Goal: Task Accomplishment & Management: Manage account settings

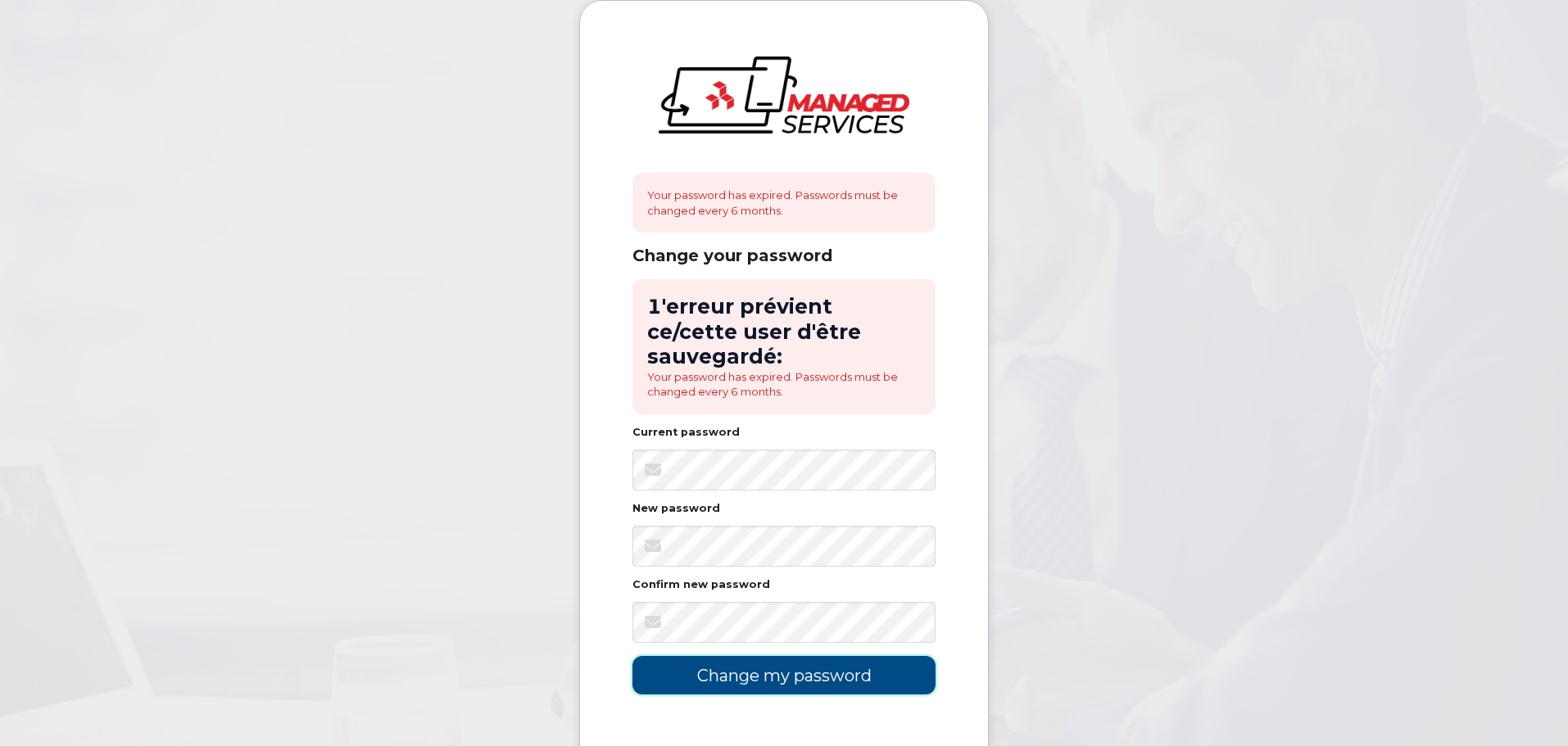
click at [735, 658] on input "Change my password" at bounding box center [784, 675] width 303 height 38
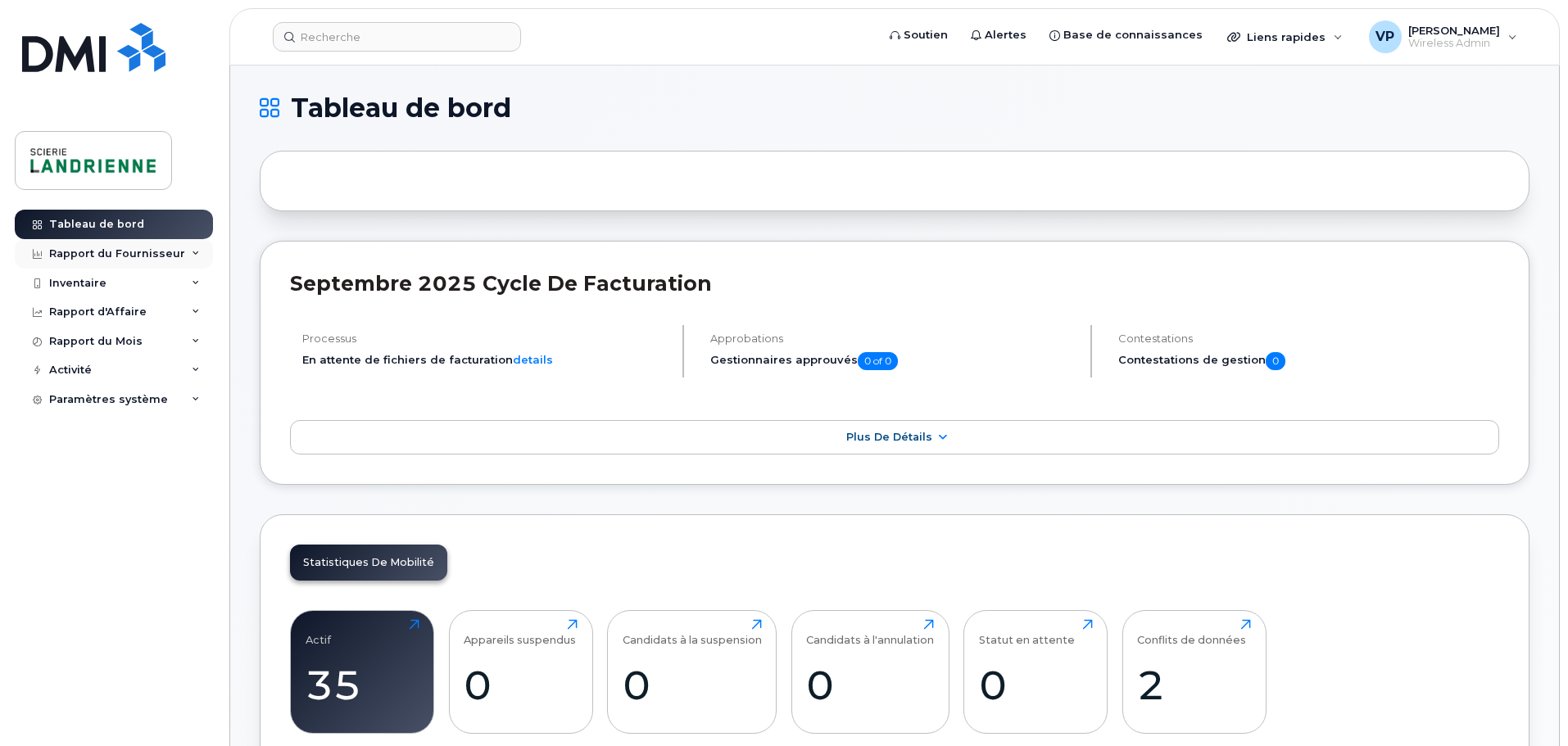
click at [180, 249] on div "Rapport du Fournisseur" at bounding box center [114, 254] width 199 height 30
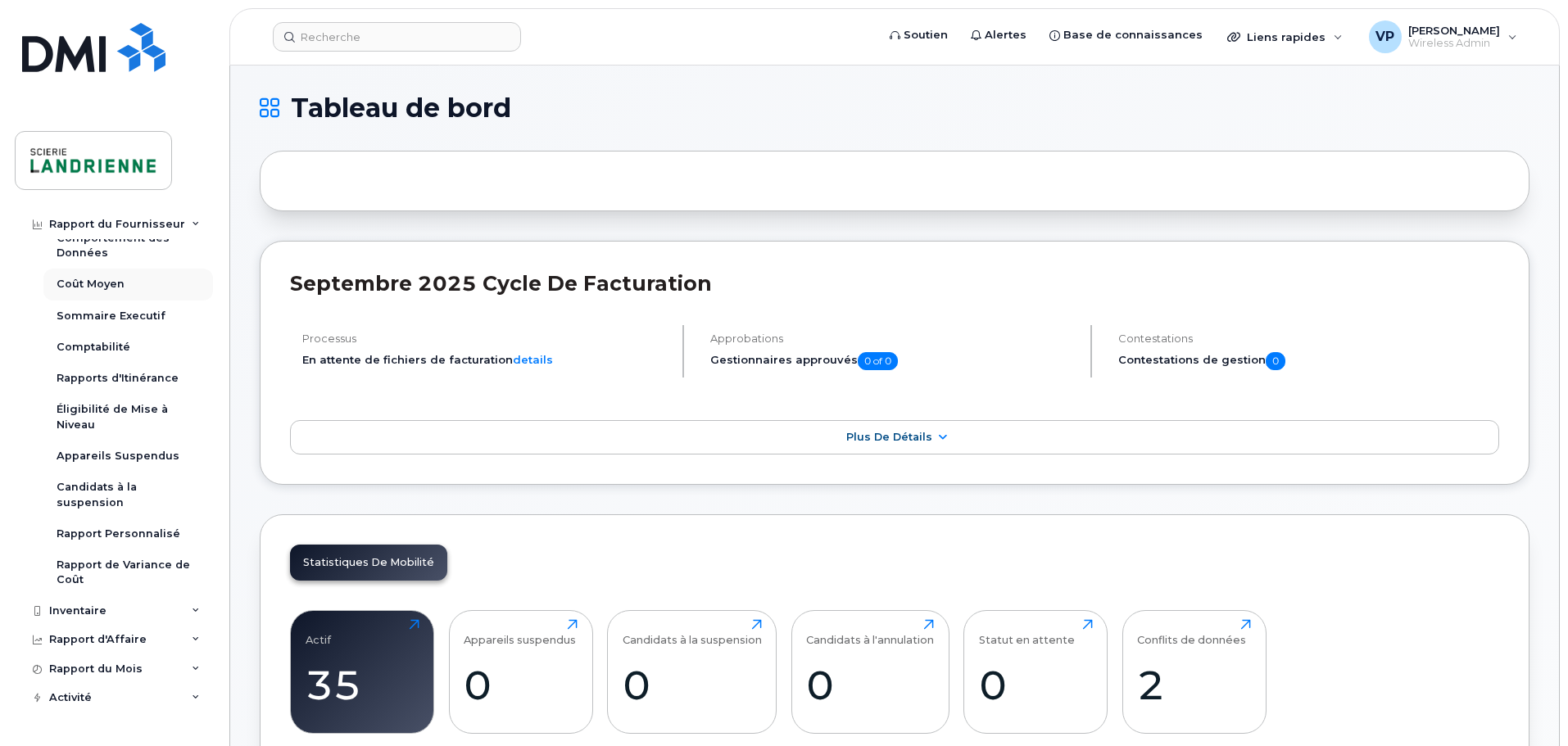
scroll to position [164, 0]
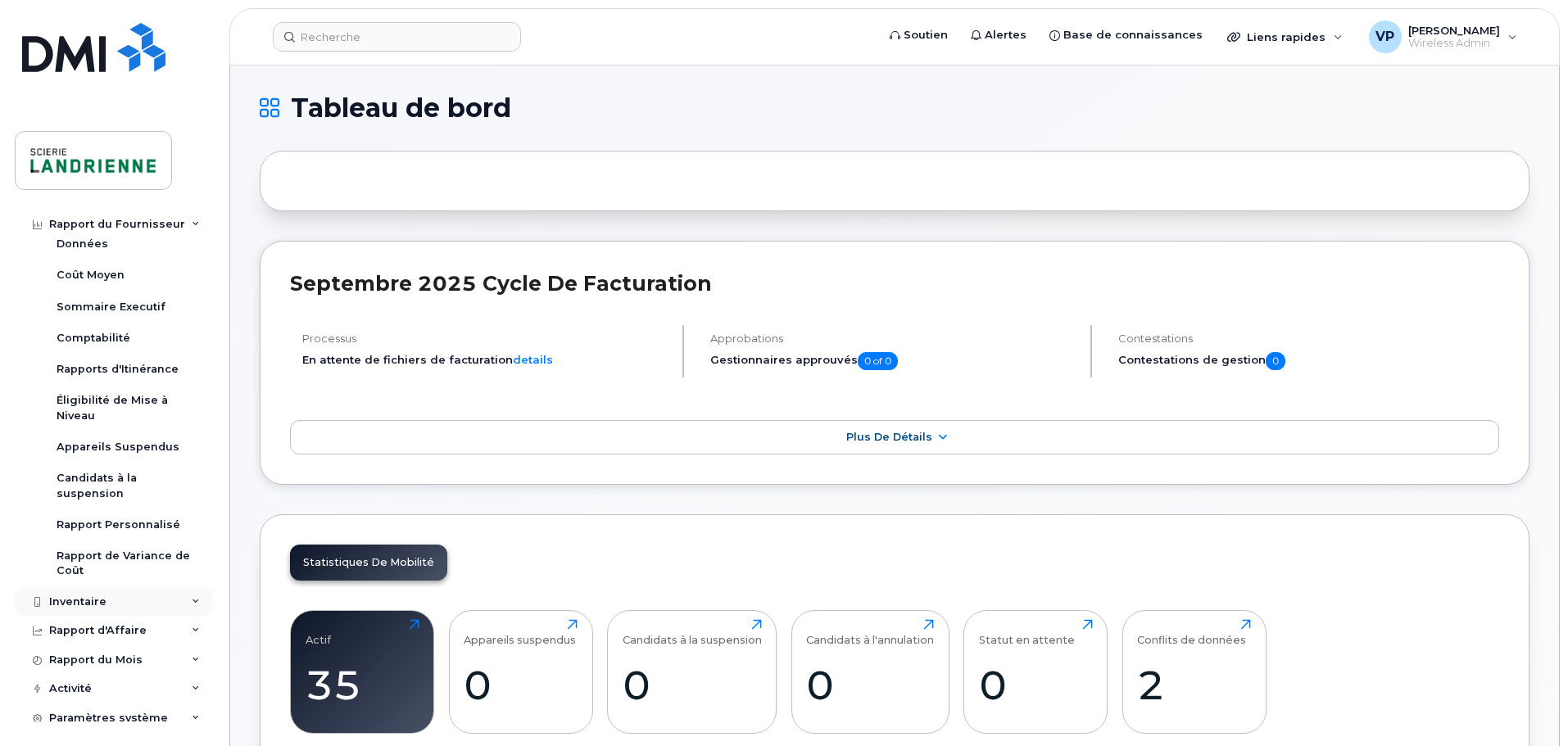
click at [194, 600] on icon at bounding box center [196, 603] width 8 height 8
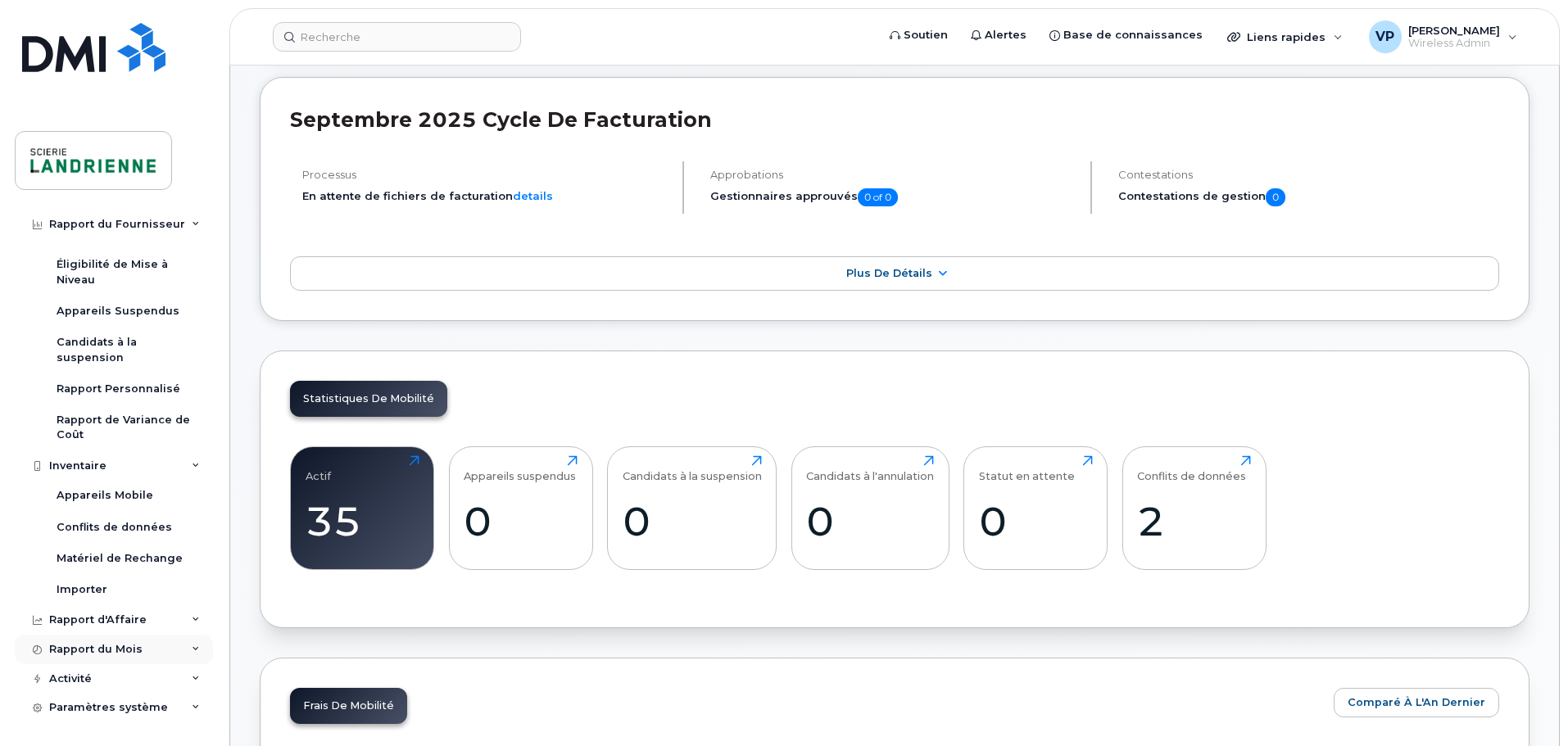
click at [143, 649] on div "Rapport du Mois" at bounding box center [114, 649] width 199 height 30
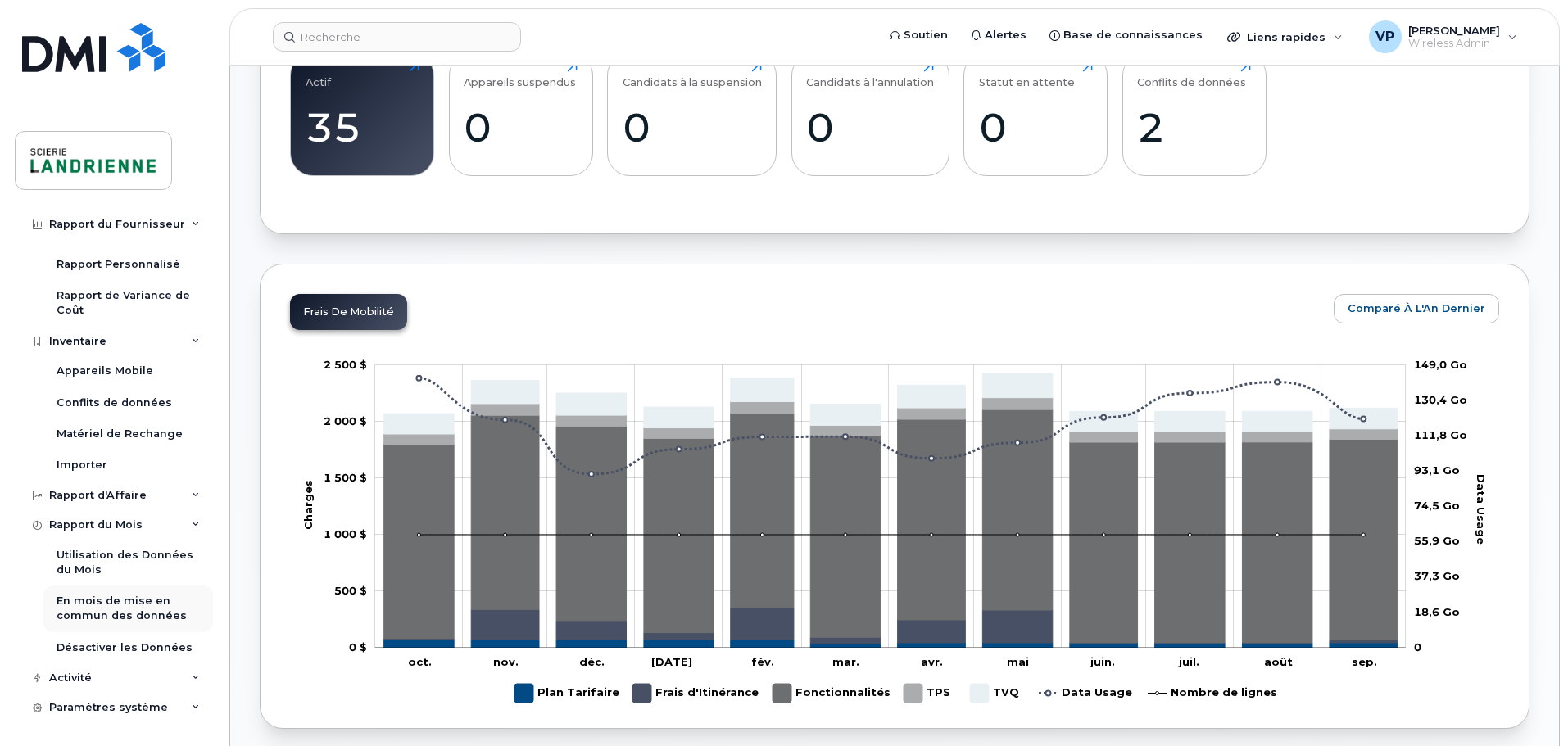
scroll to position [574, 0]
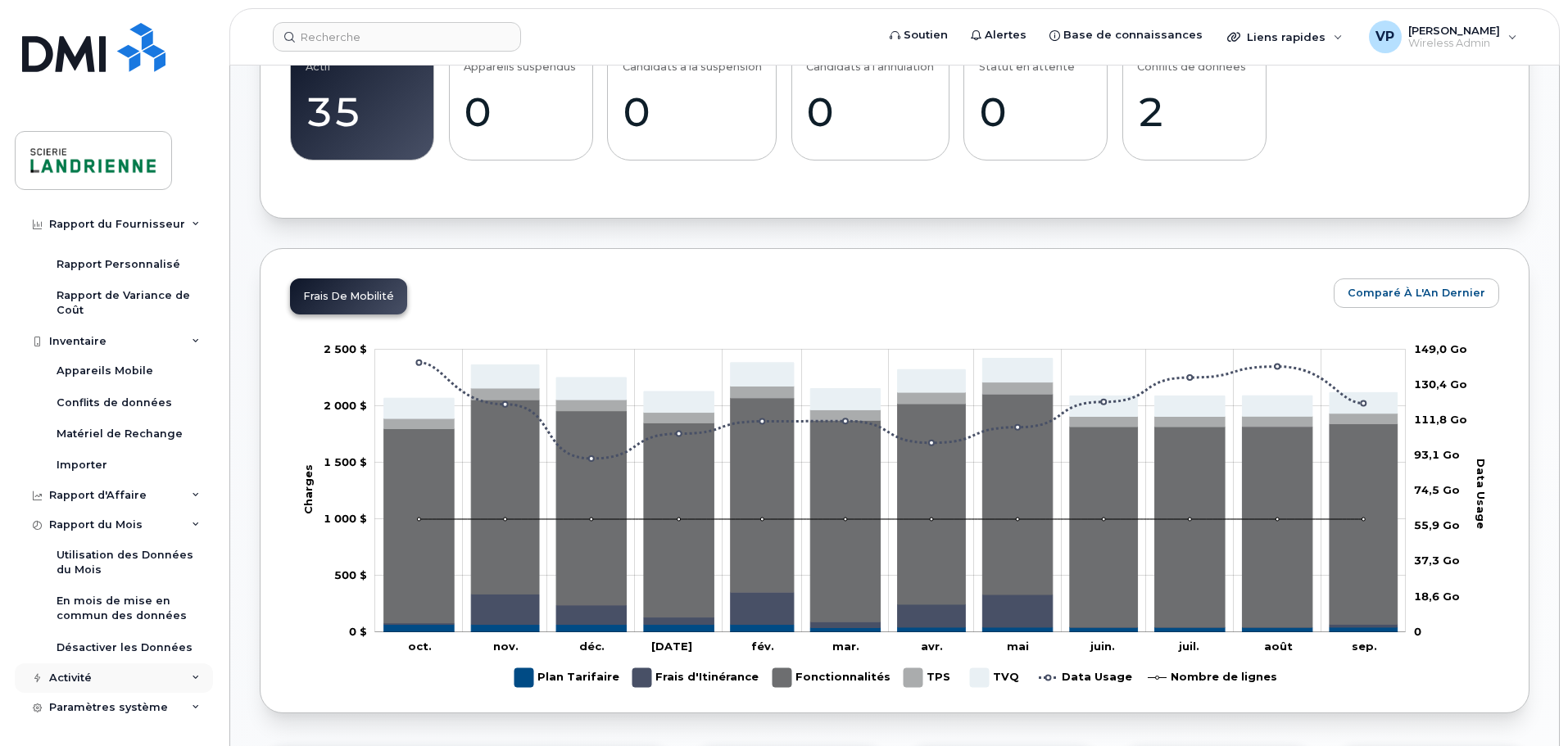
click at [87, 682] on div "Activité" at bounding box center [70, 677] width 42 height 13
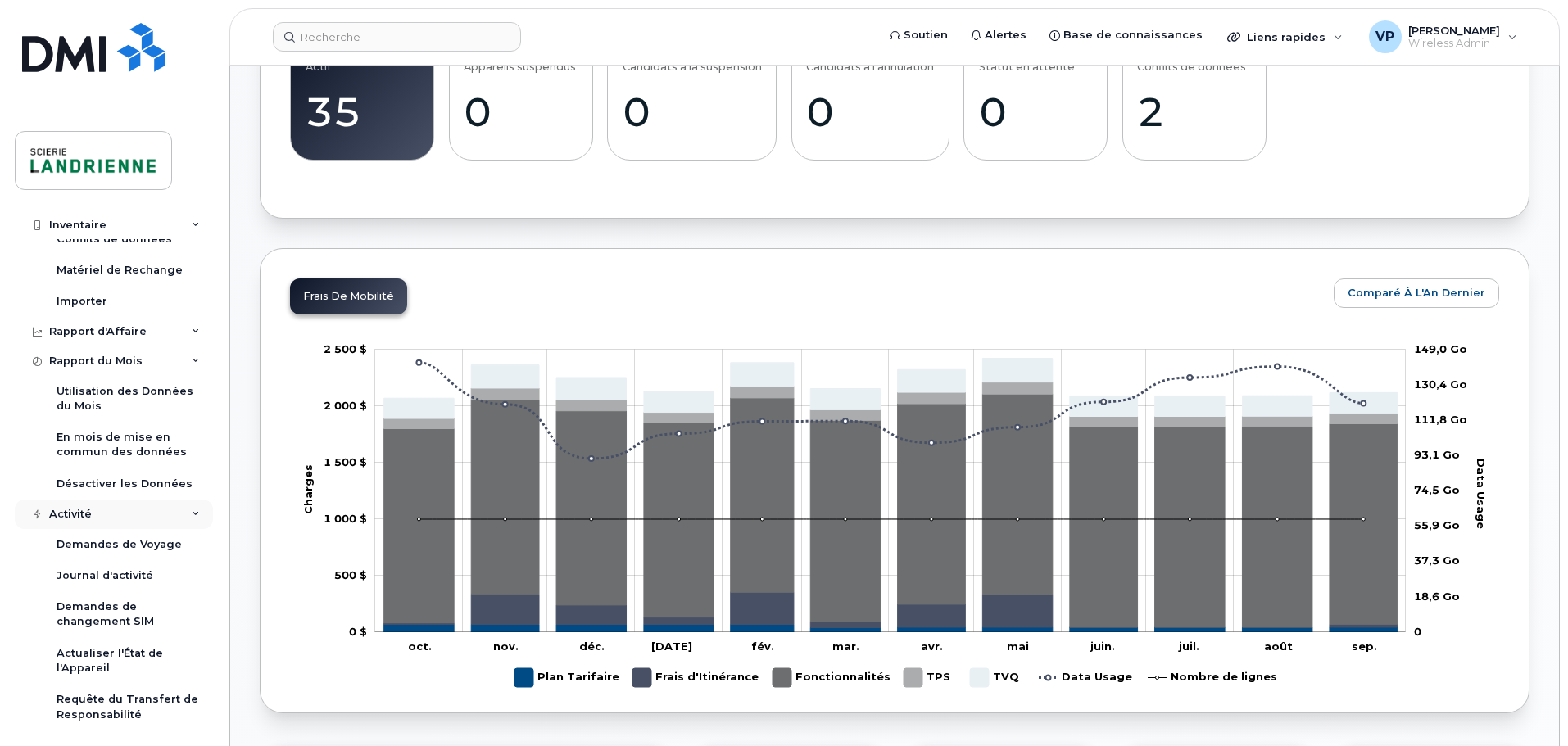
scroll to position [670, 0]
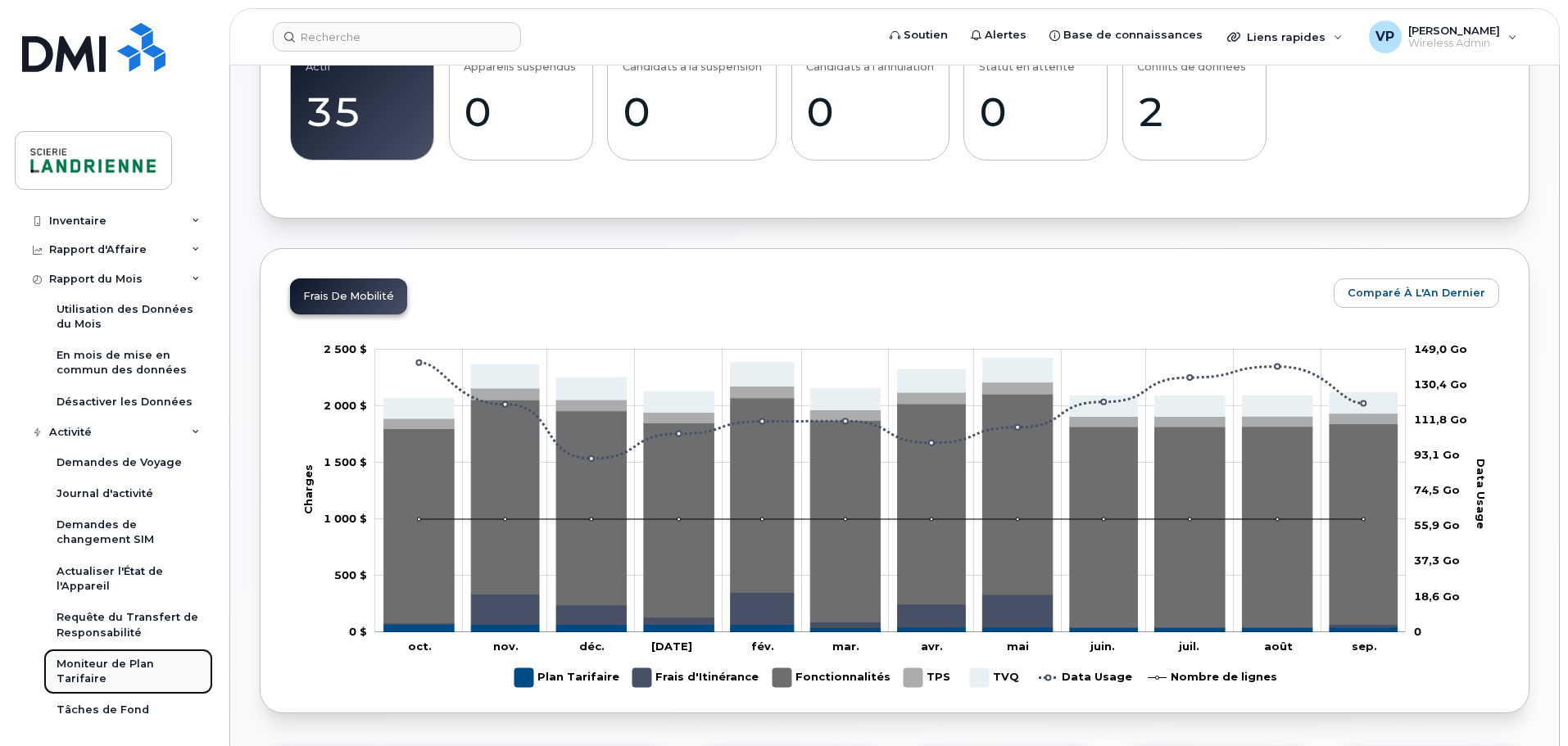
click at [132, 667] on div "Moniteur de Plan Tarifaire" at bounding box center [128, 672] width 143 height 31
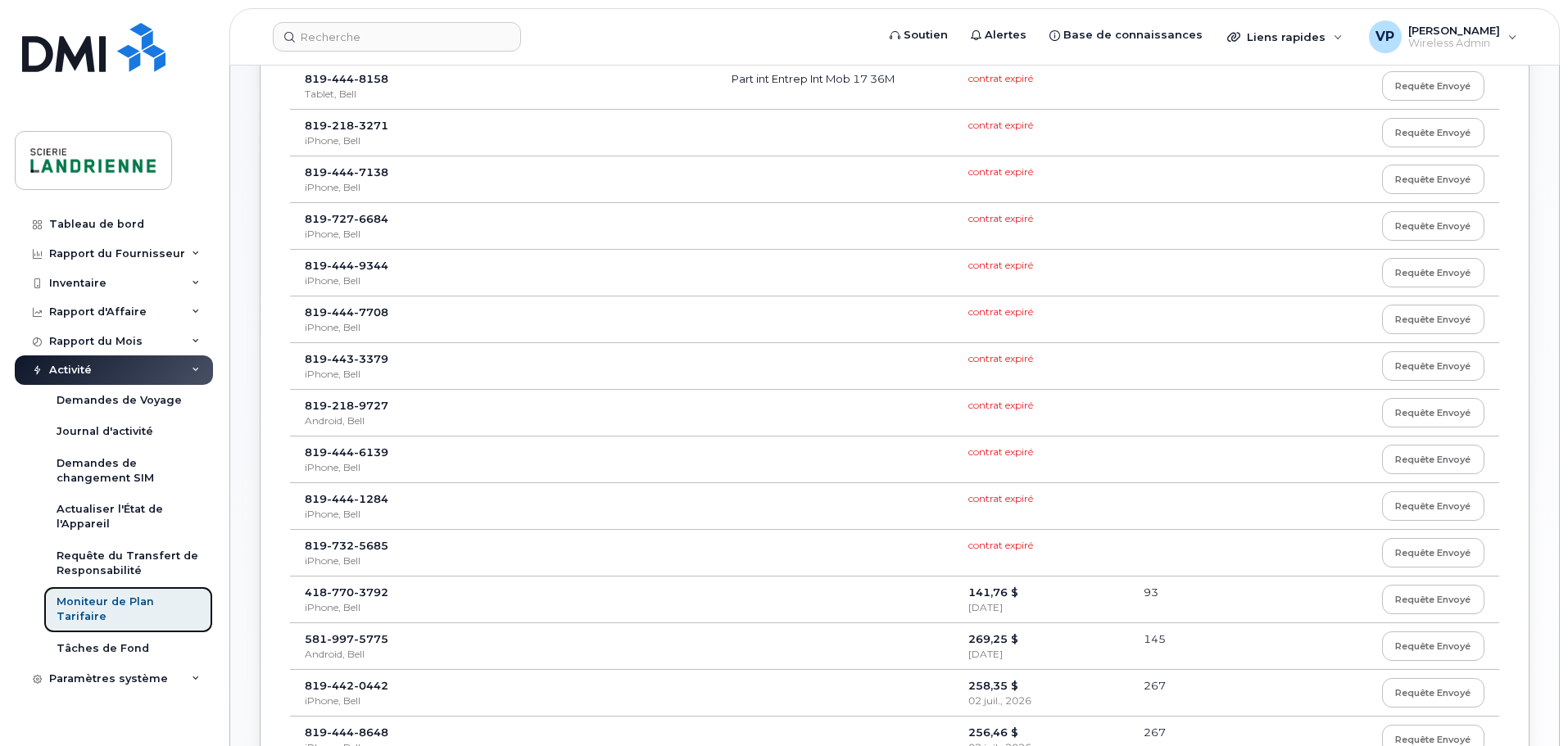
scroll to position [246, 0]
click at [163, 665] on div "Paramètres système" at bounding box center [114, 679] width 199 height 30
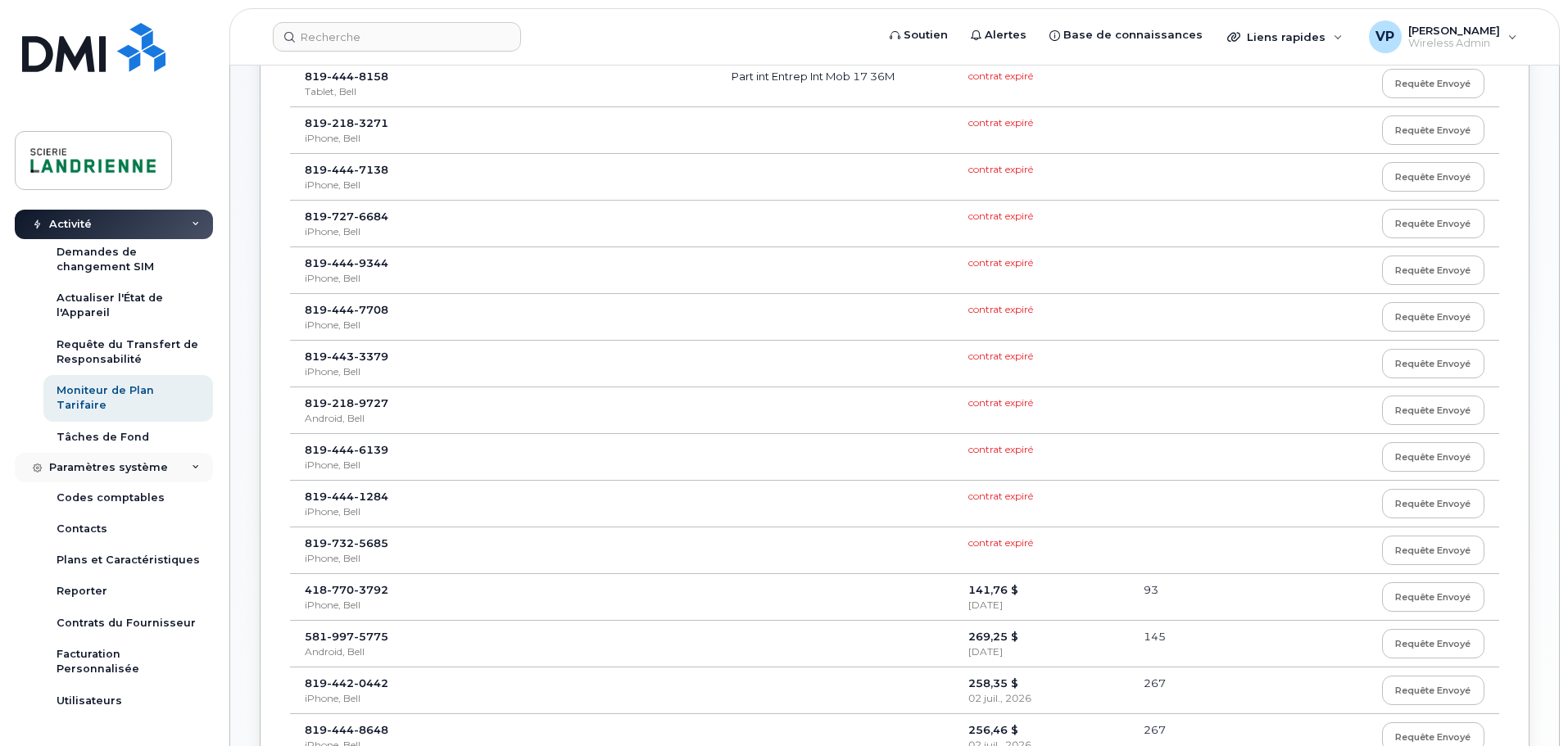
scroll to position [238, 0]
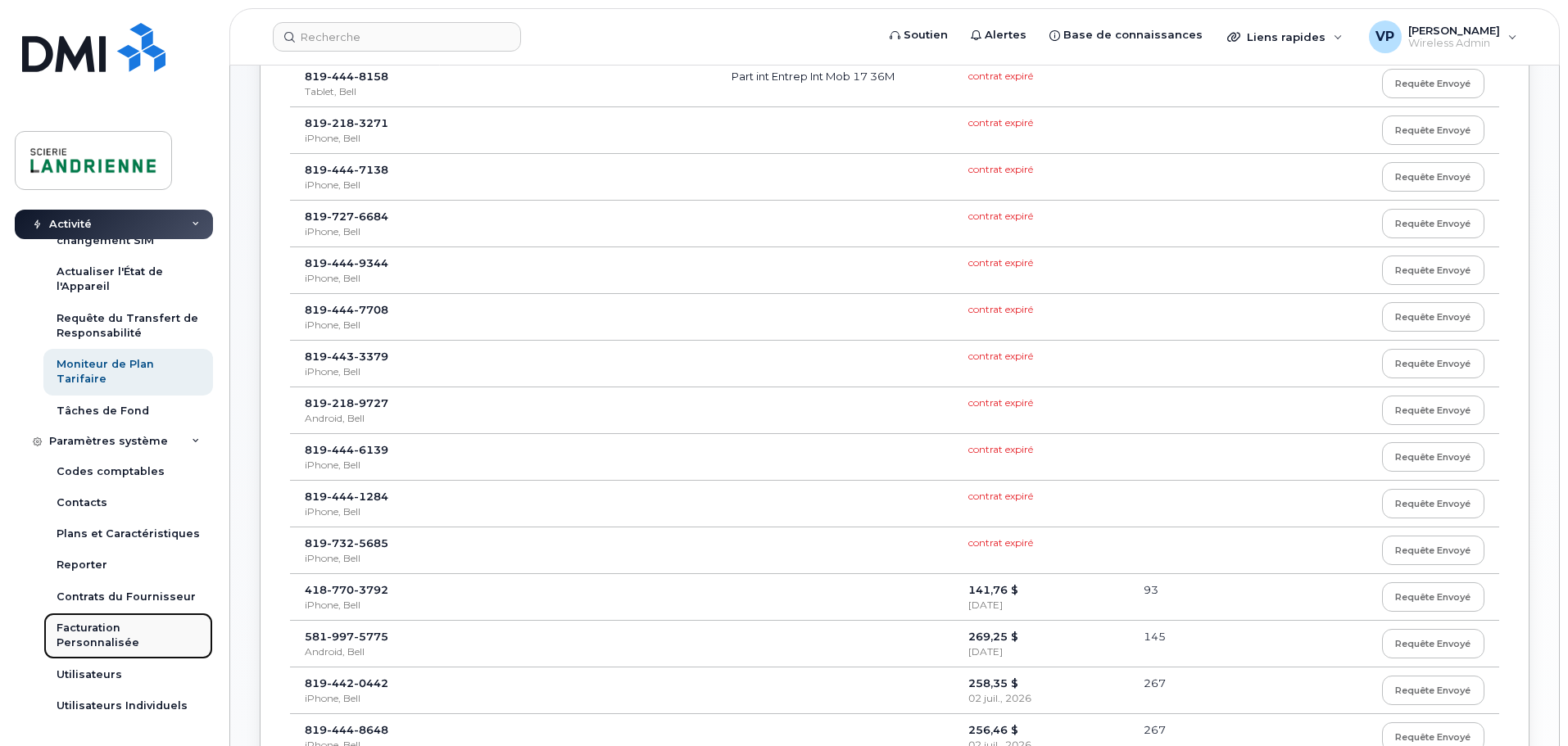
click at [127, 649] on div "Facturation Personnalisée" at bounding box center [128, 637] width 143 height 31
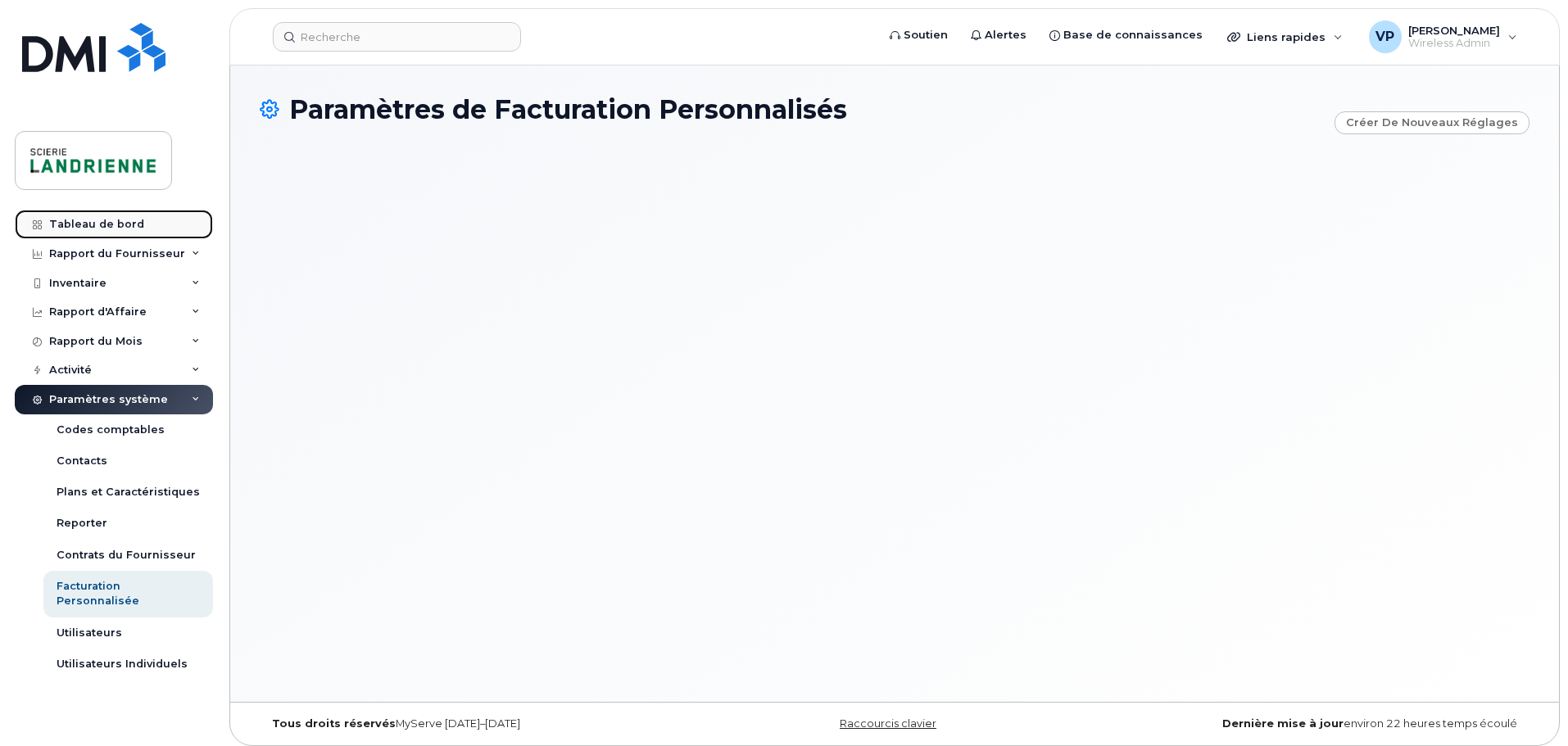
click at [95, 222] on div "Tableau de bord" at bounding box center [97, 224] width 95 height 13
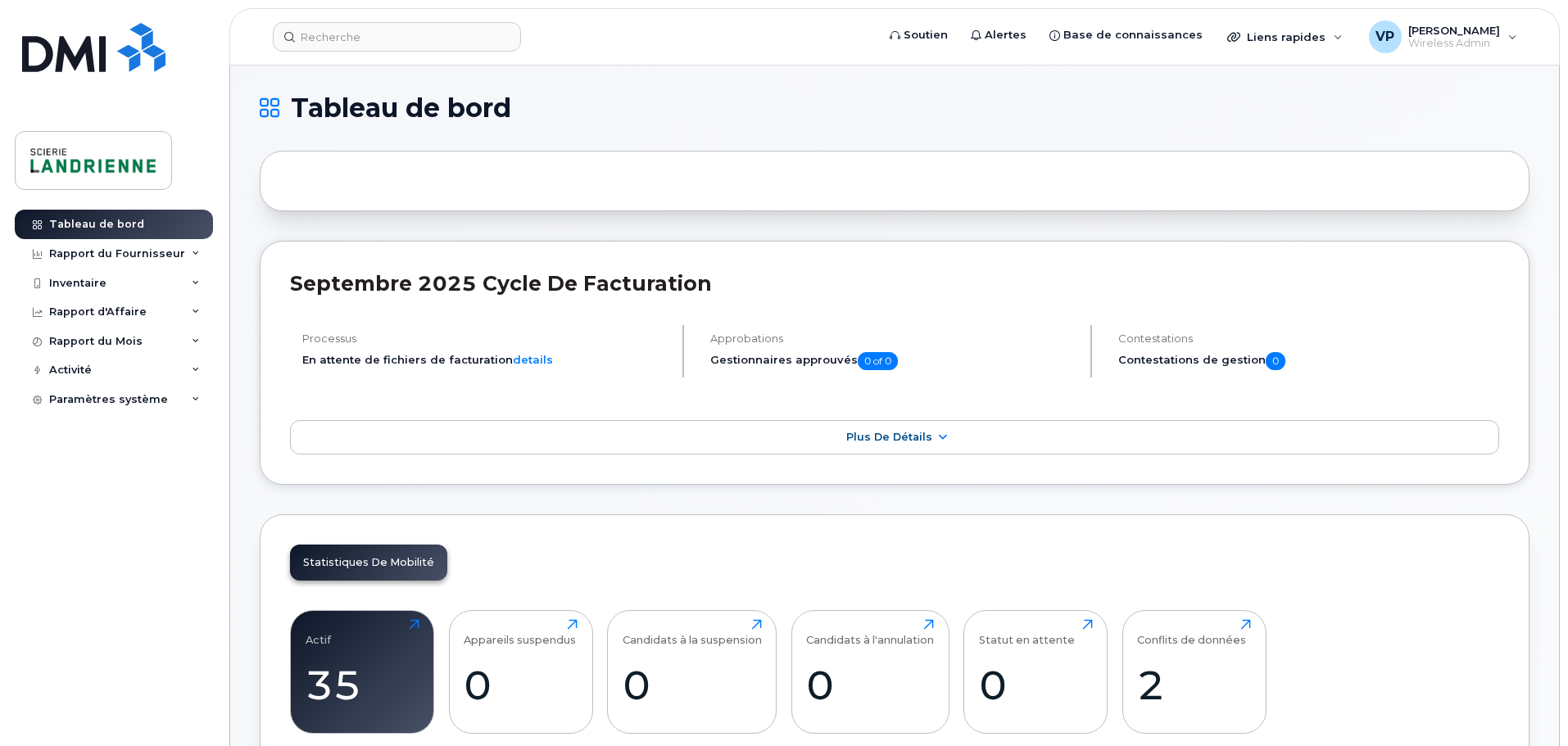
click at [91, 259] on div "Rapport du Fournisseur" at bounding box center [117, 253] width 136 height 13
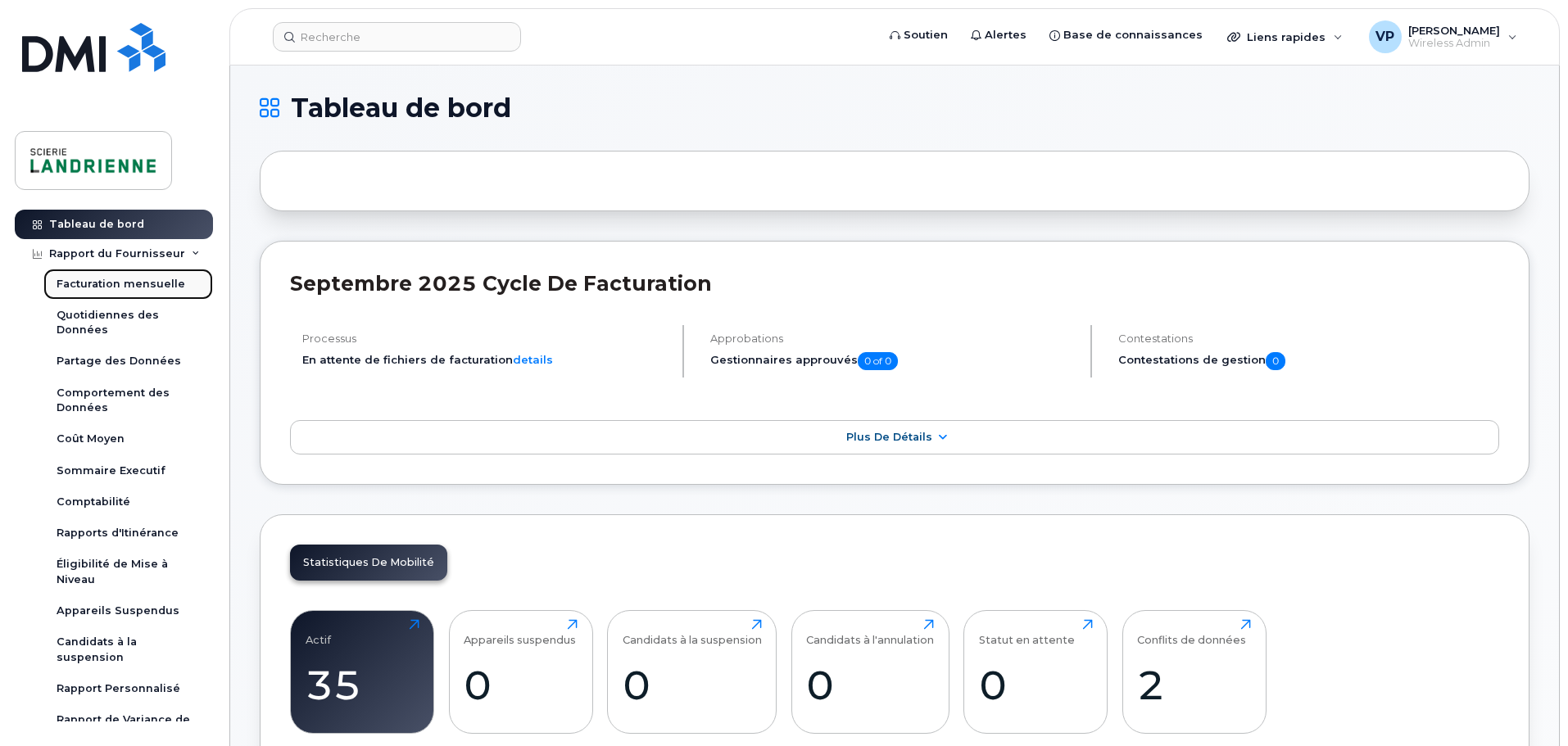
click at [86, 285] on div "Facturation mensuelle" at bounding box center [121, 283] width 129 height 14
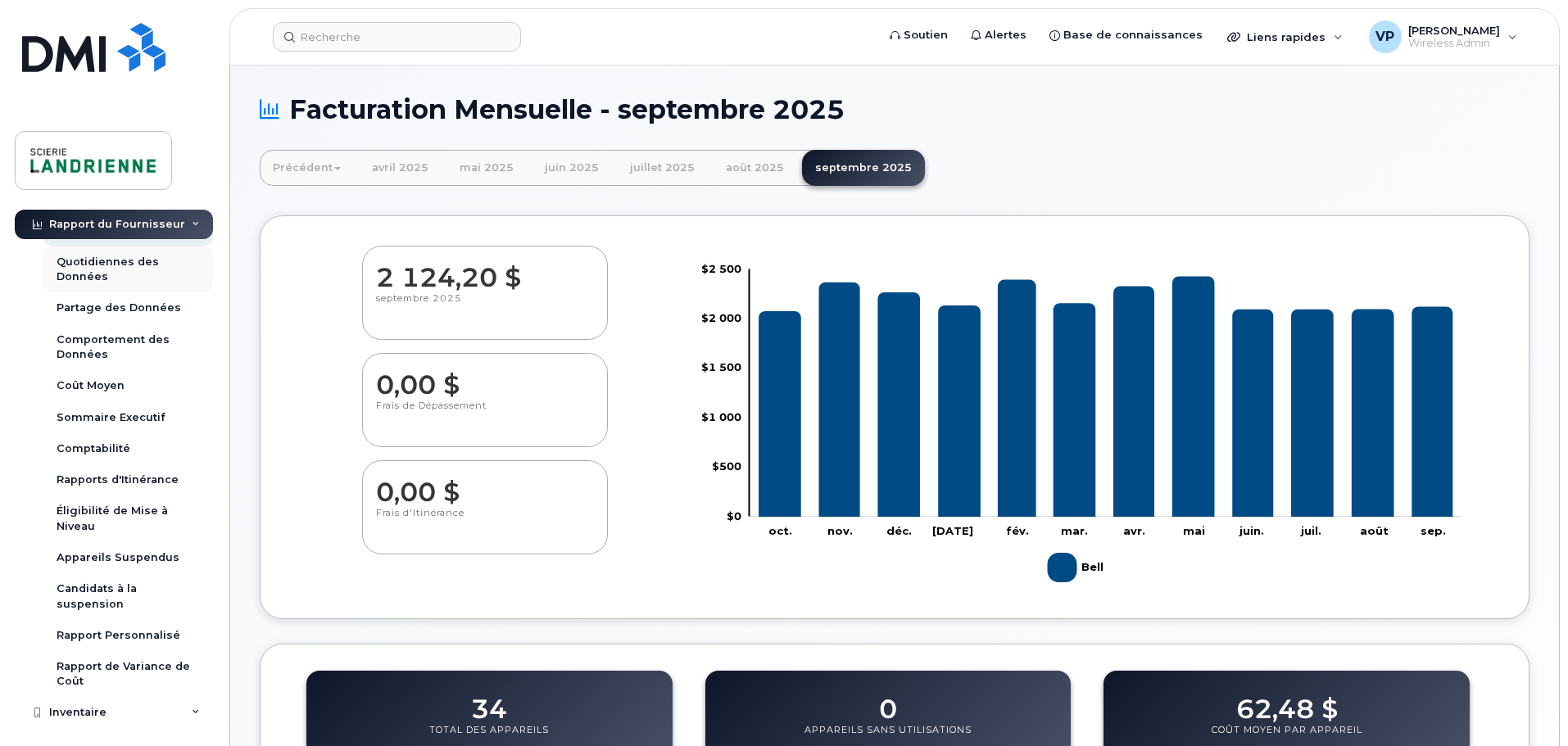
scroll to position [82, 0]
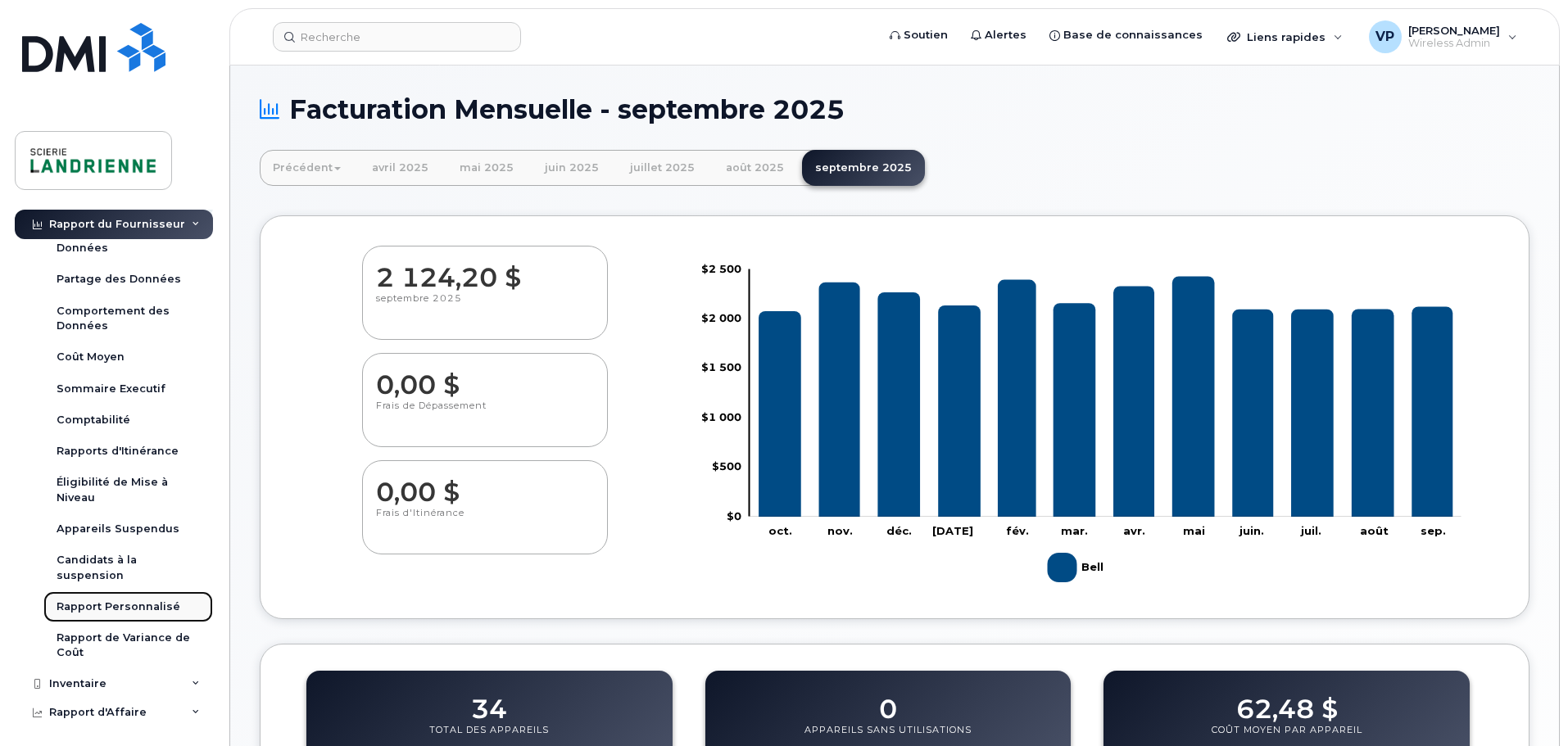
click at [119, 599] on div "Rapport Personnalisé" at bounding box center [119, 606] width 124 height 14
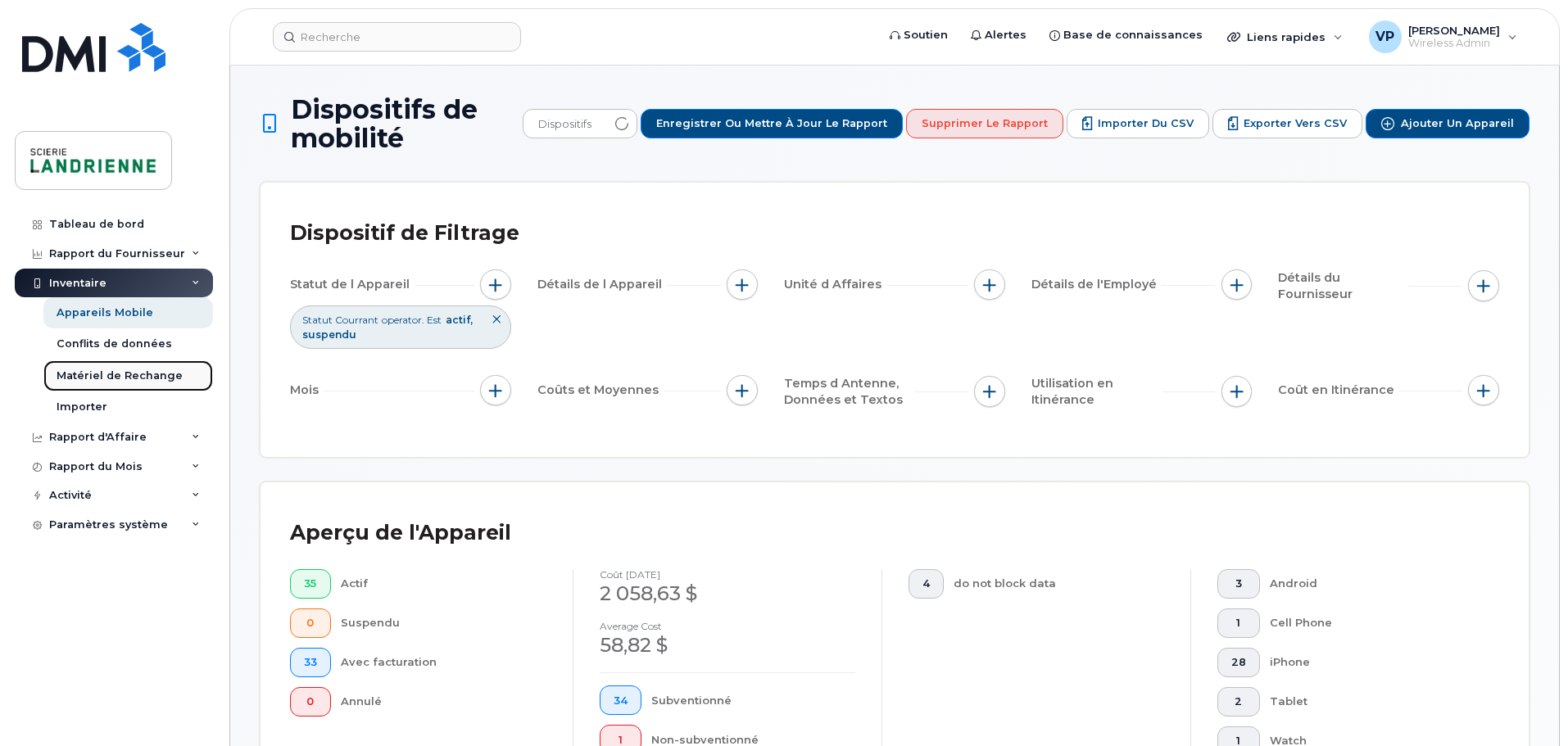
click at [121, 380] on div "Matériel de Rechange" at bounding box center [120, 375] width 126 height 14
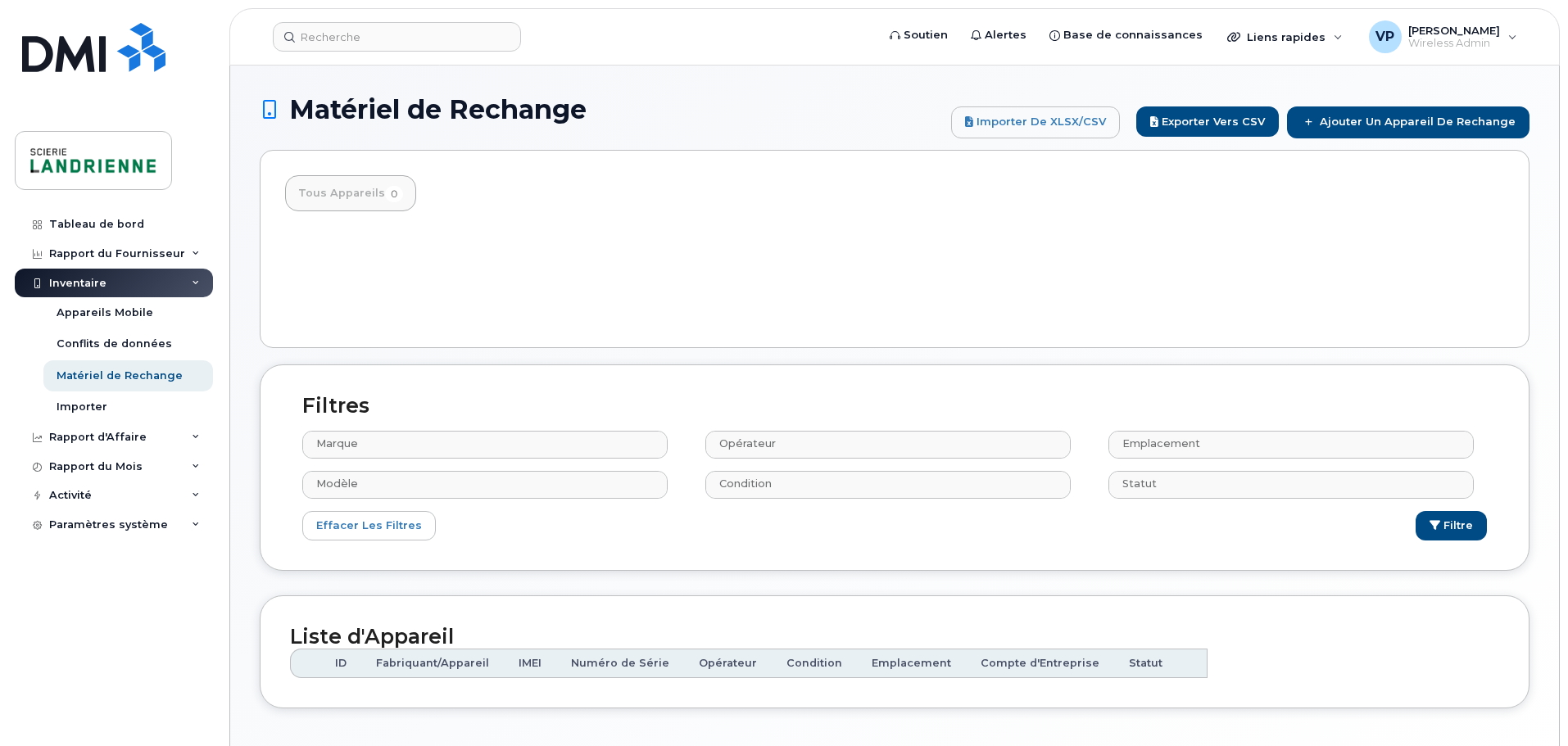
select select
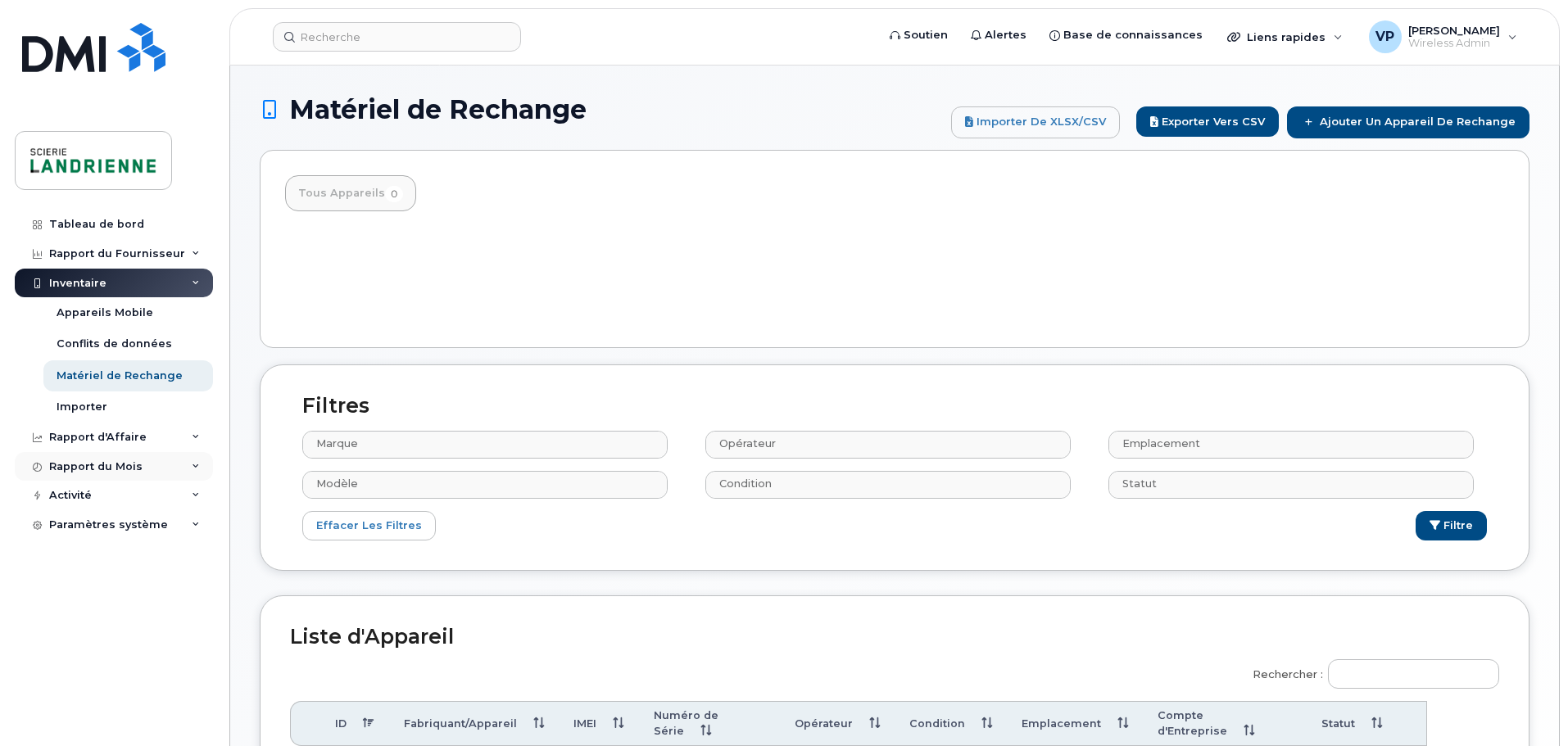
click at [183, 468] on div "Rapport du Mois" at bounding box center [114, 467] width 199 height 30
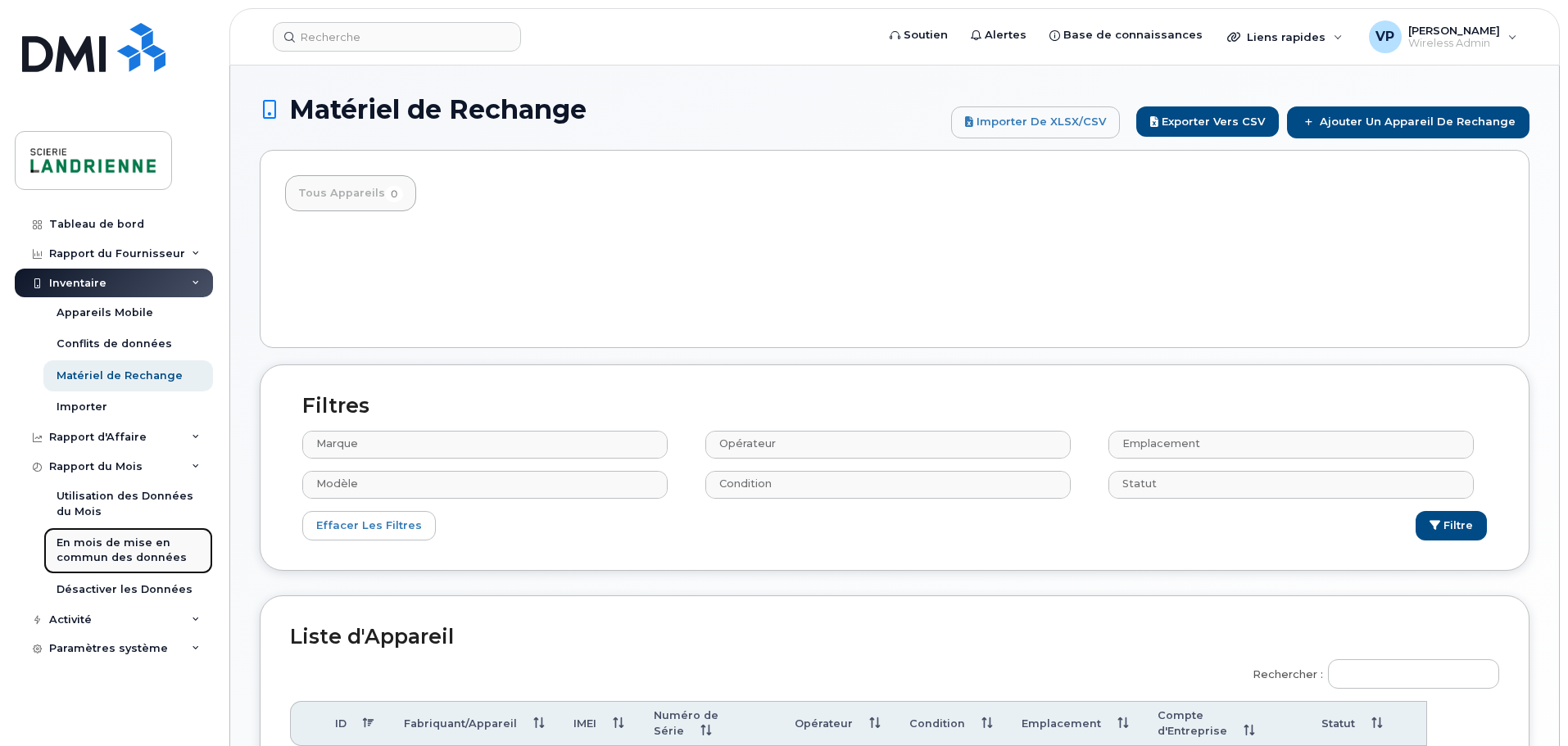
click at [139, 540] on div "En mois de mise en commun des données" at bounding box center [128, 551] width 143 height 31
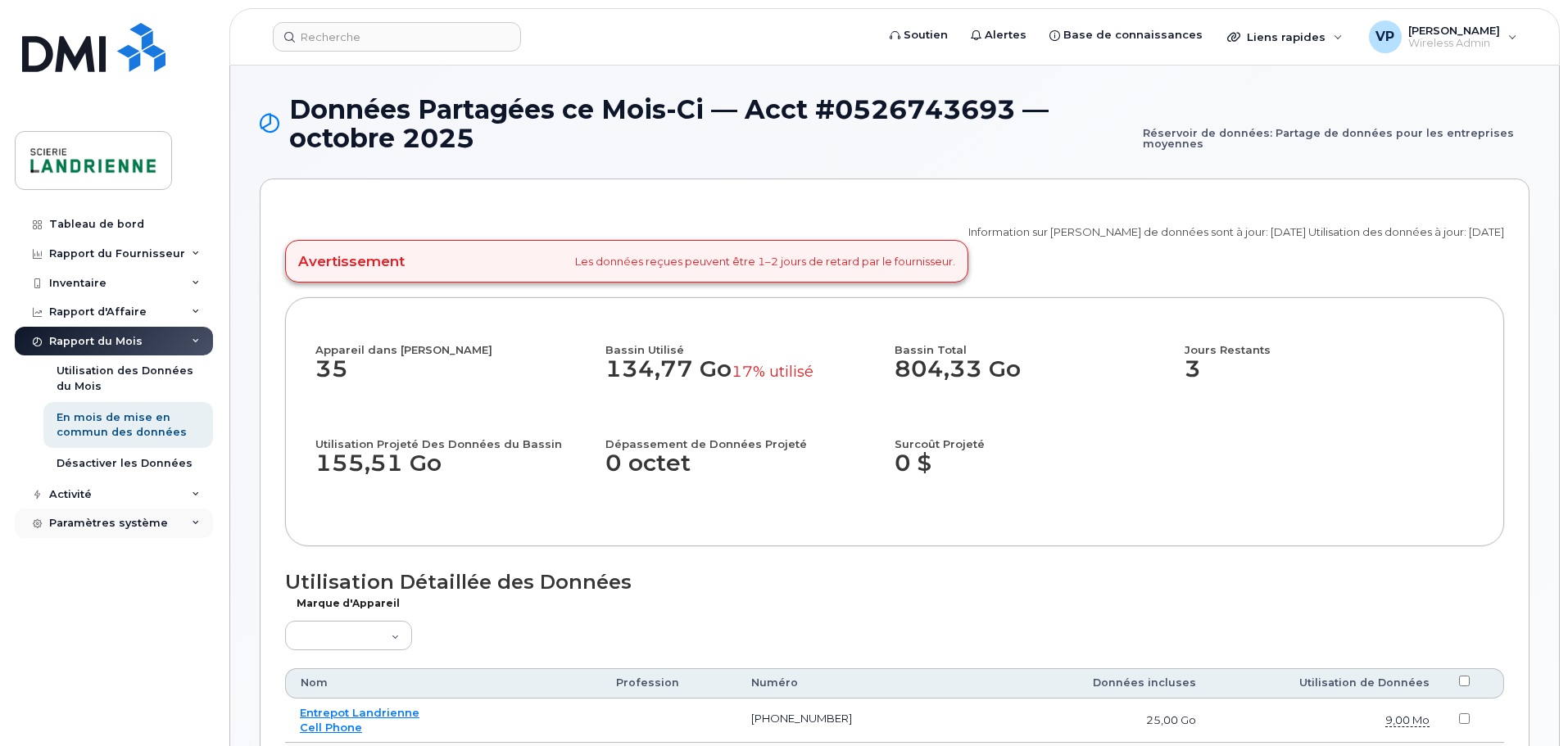
click at [153, 523] on div "Paramètres système" at bounding box center [109, 523] width 119 height 13
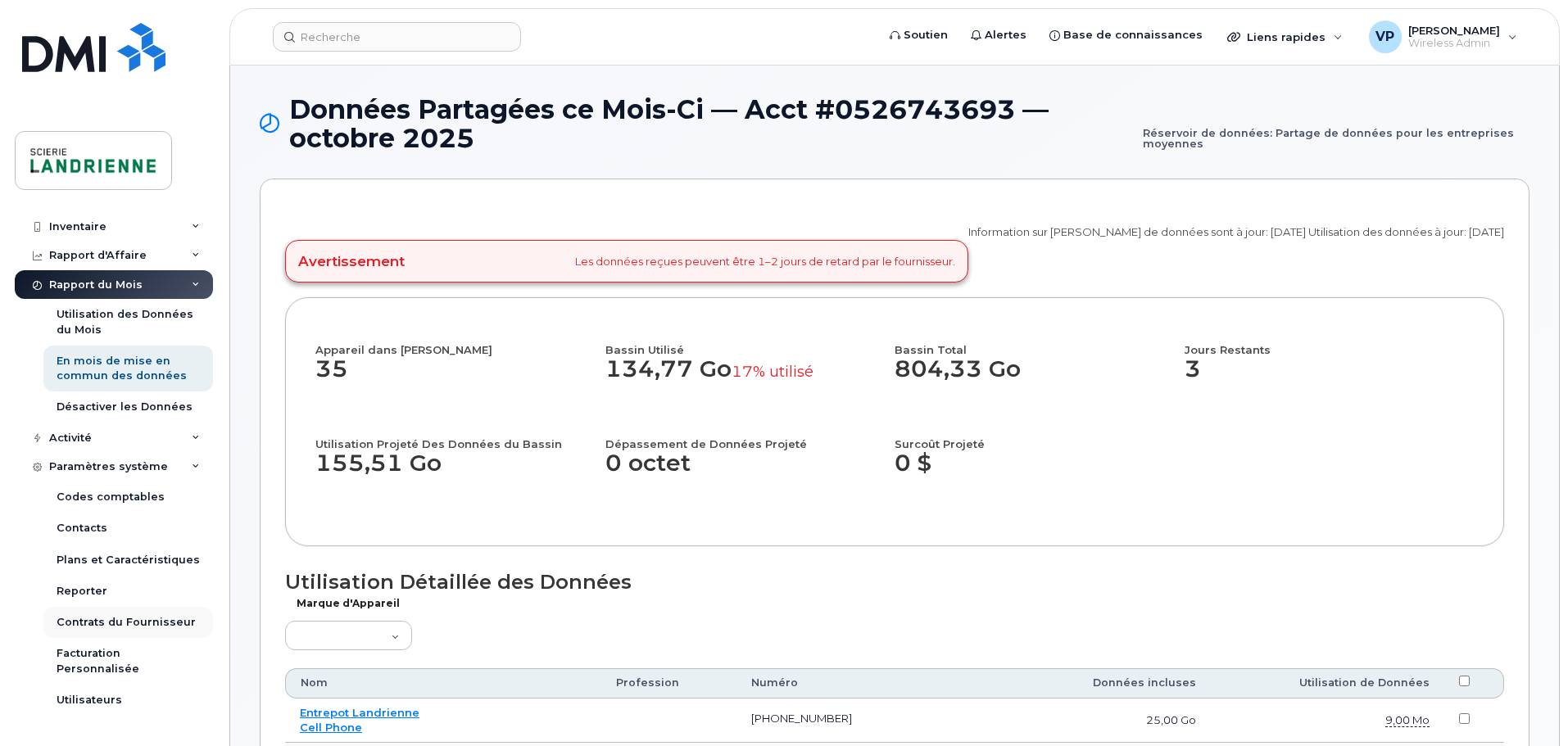
scroll to position [82, 0]
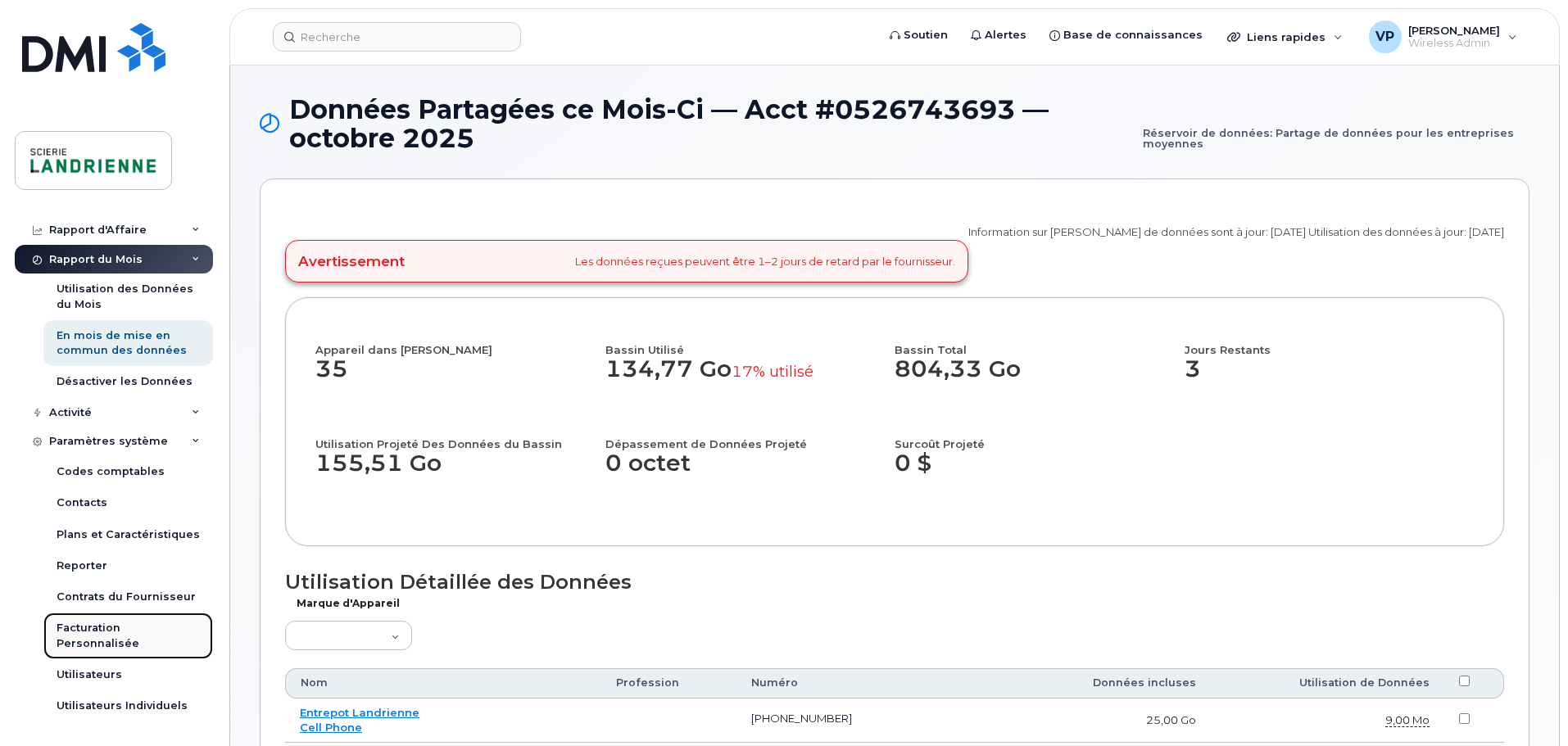
click at [115, 646] on div "Facturation Personnalisée" at bounding box center [128, 637] width 143 height 31
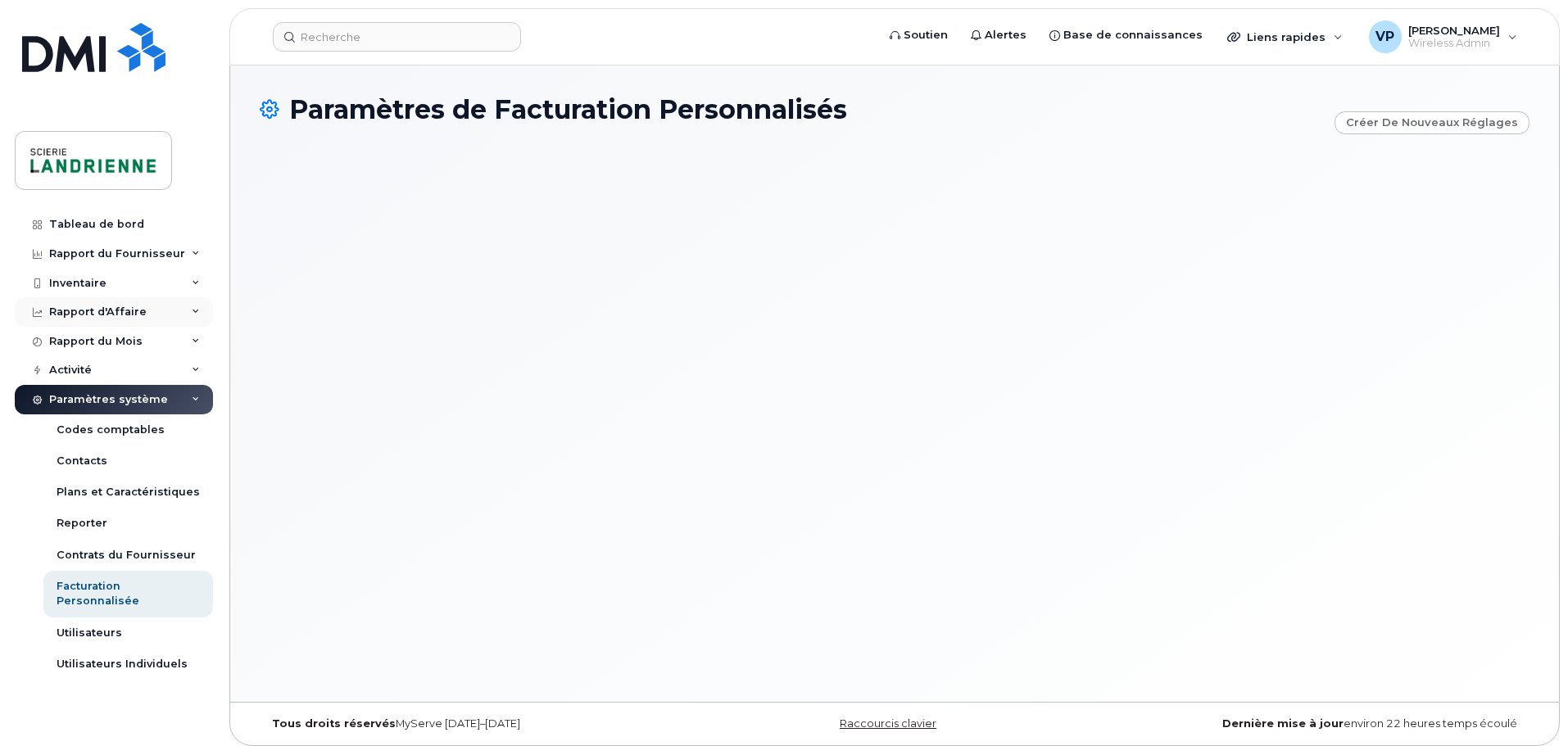
click at [193, 317] on div "Rapport d'Affaire" at bounding box center [114, 311] width 199 height 30
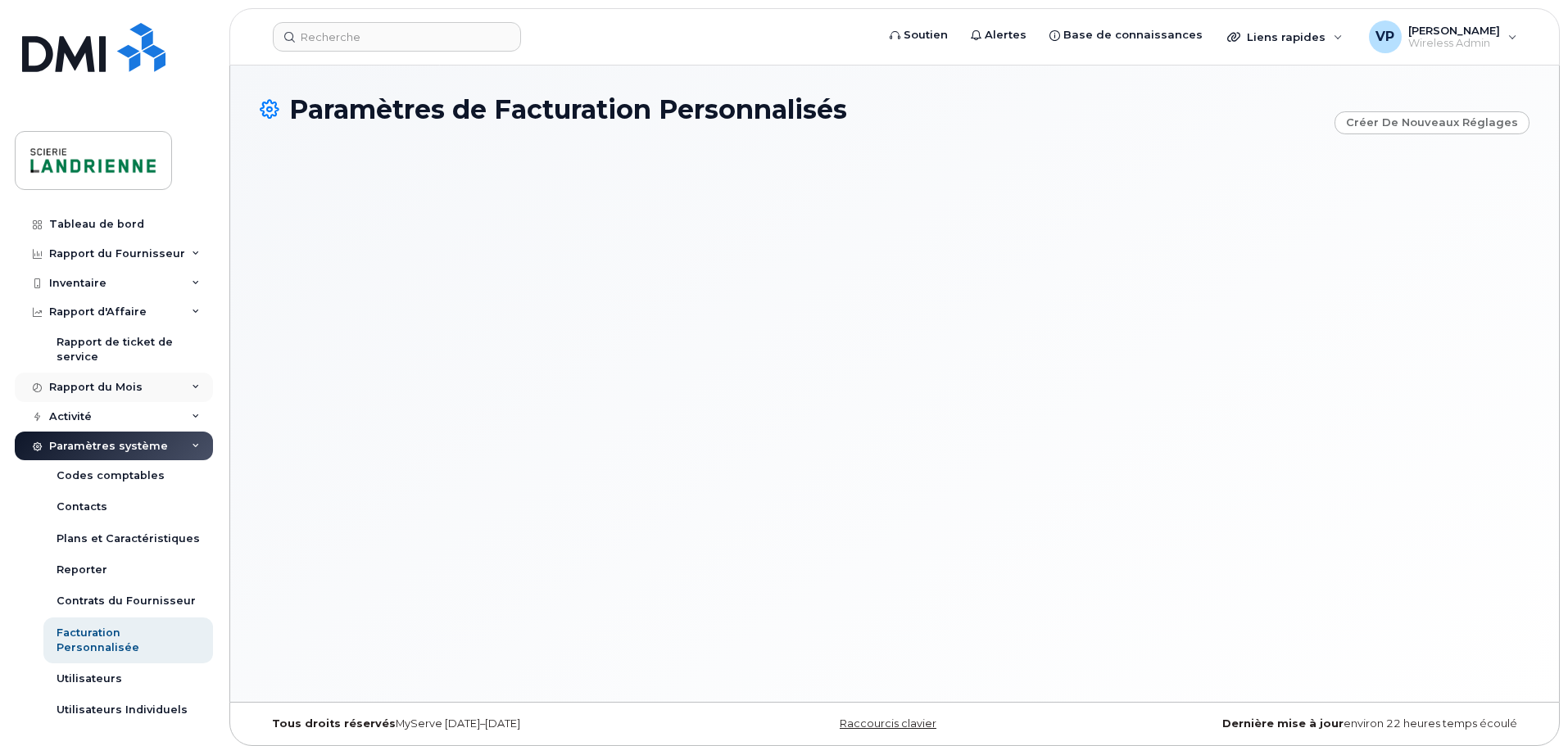
click at [200, 384] on div "Rapport du Mois" at bounding box center [114, 387] width 199 height 30
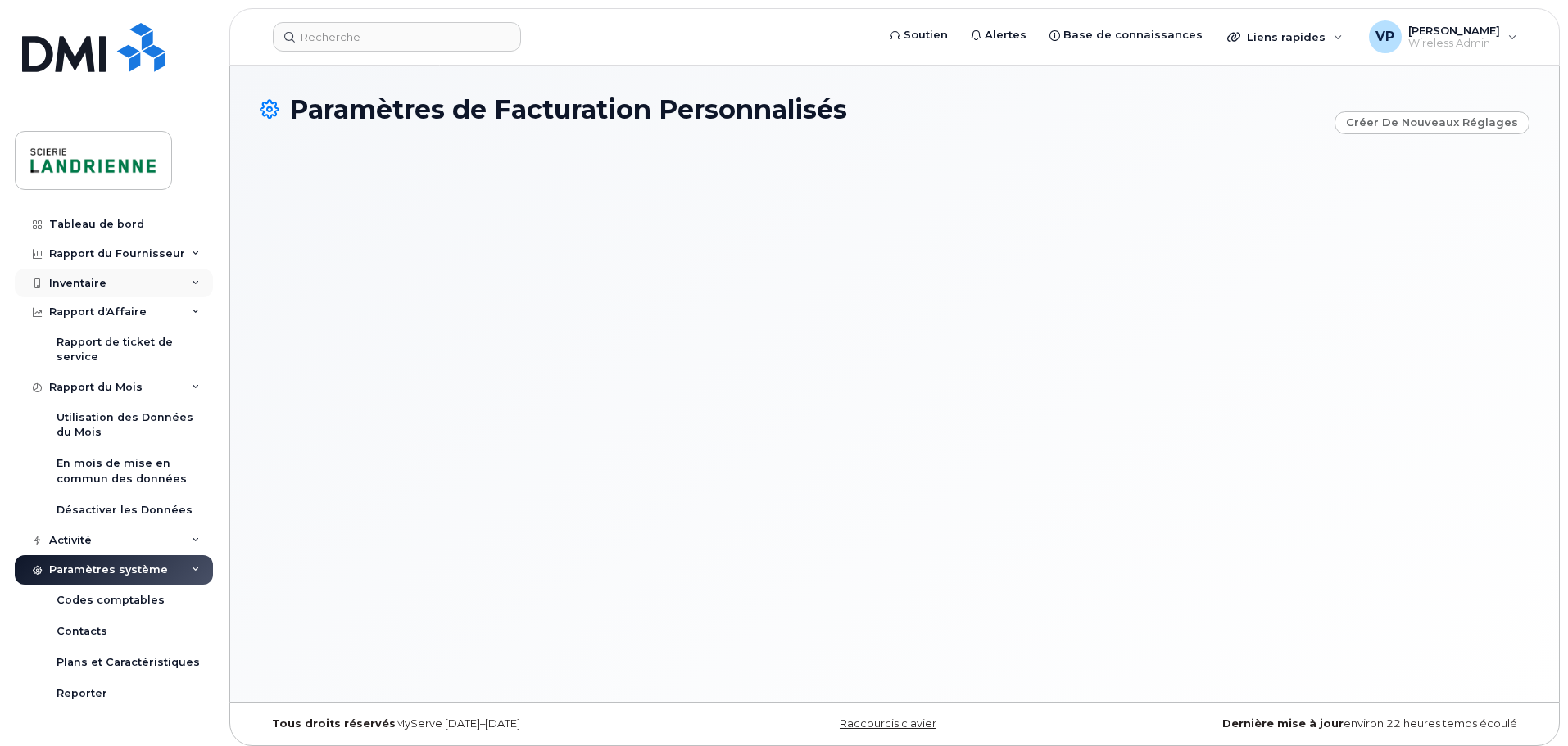
click at [106, 281] on div "Inventaire" at bounding box center [114, 283] width 199 height 30
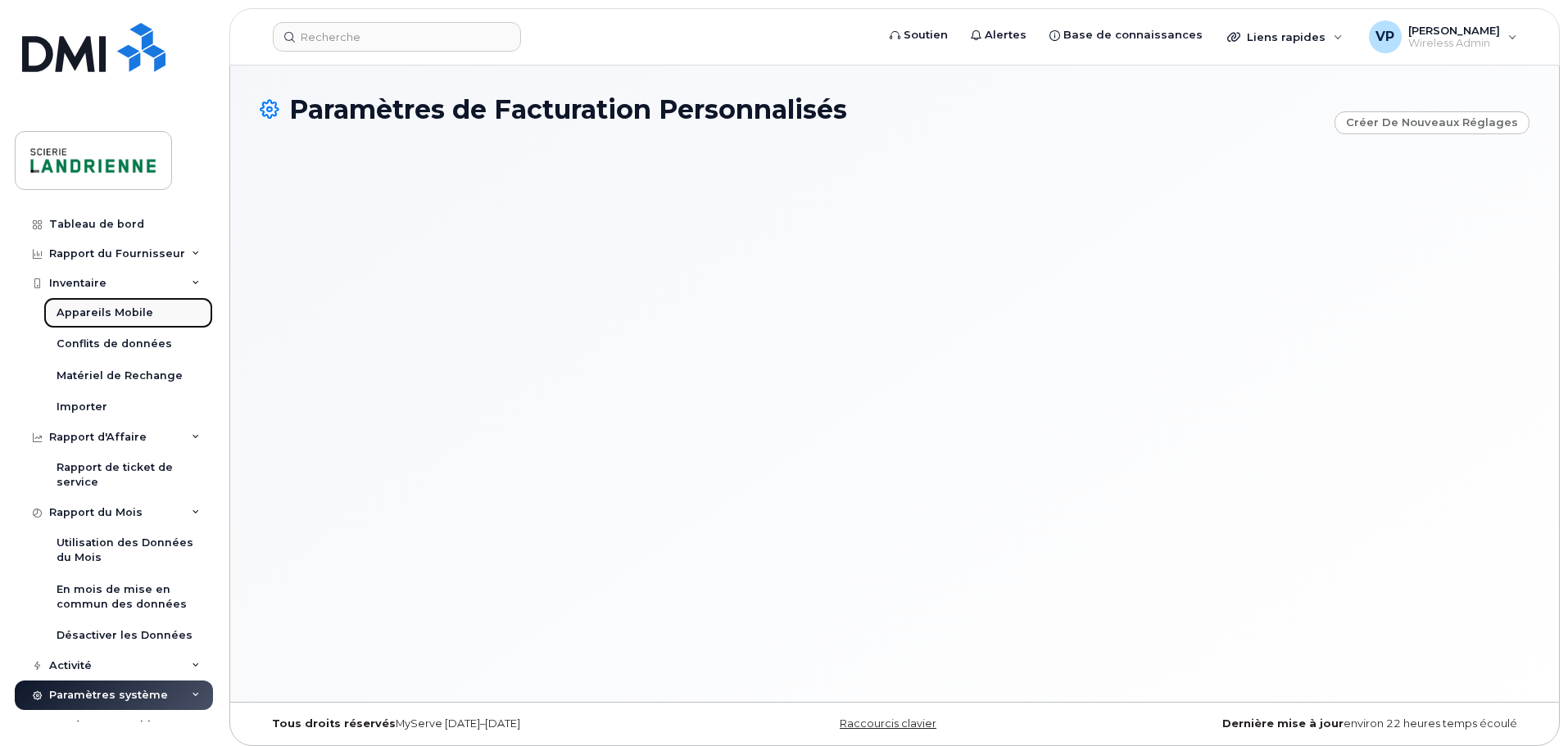
click at [103, 308] on div "Appareils Mobile" at bounding box center [105, 312] width 97 height 14
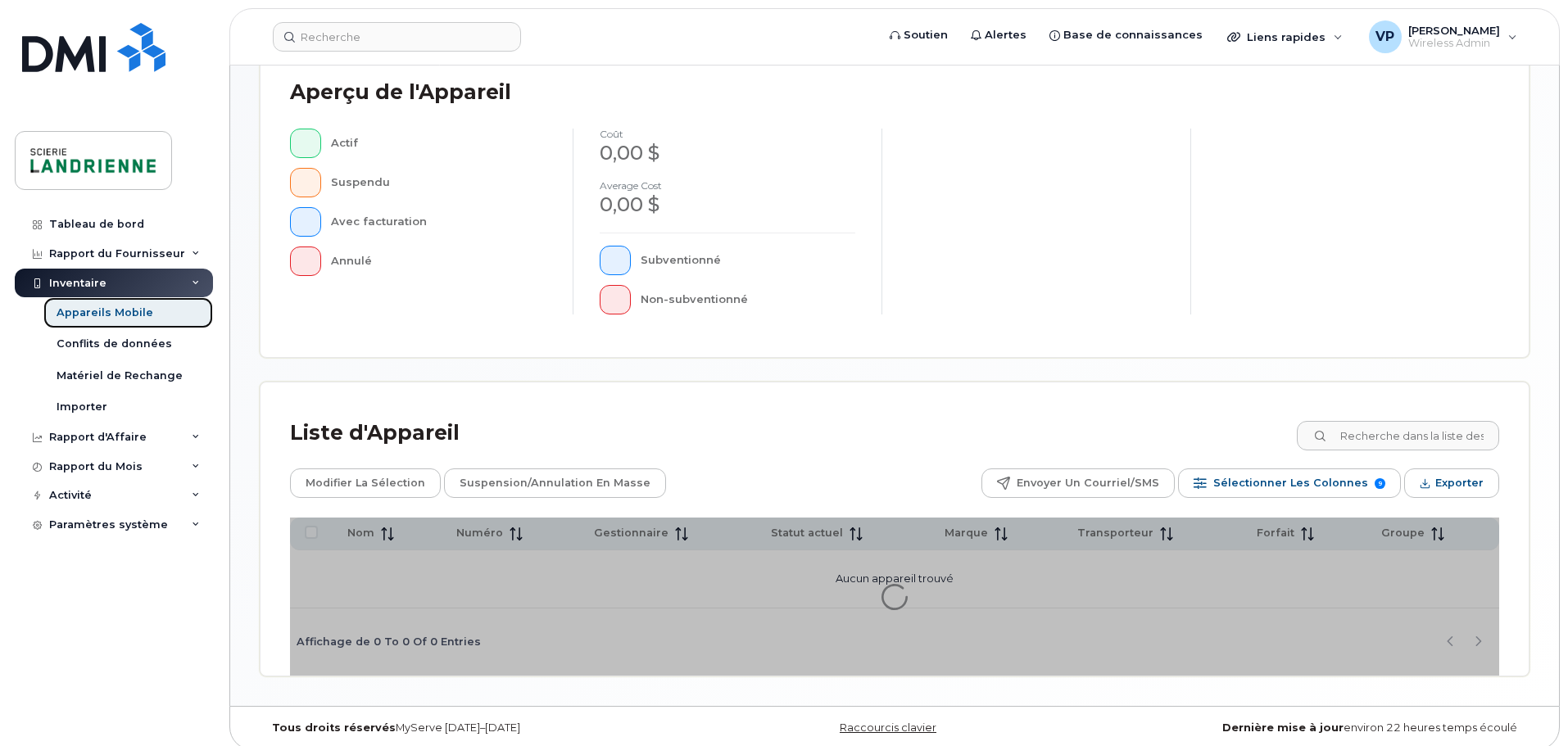
scroll to position [385, 0]
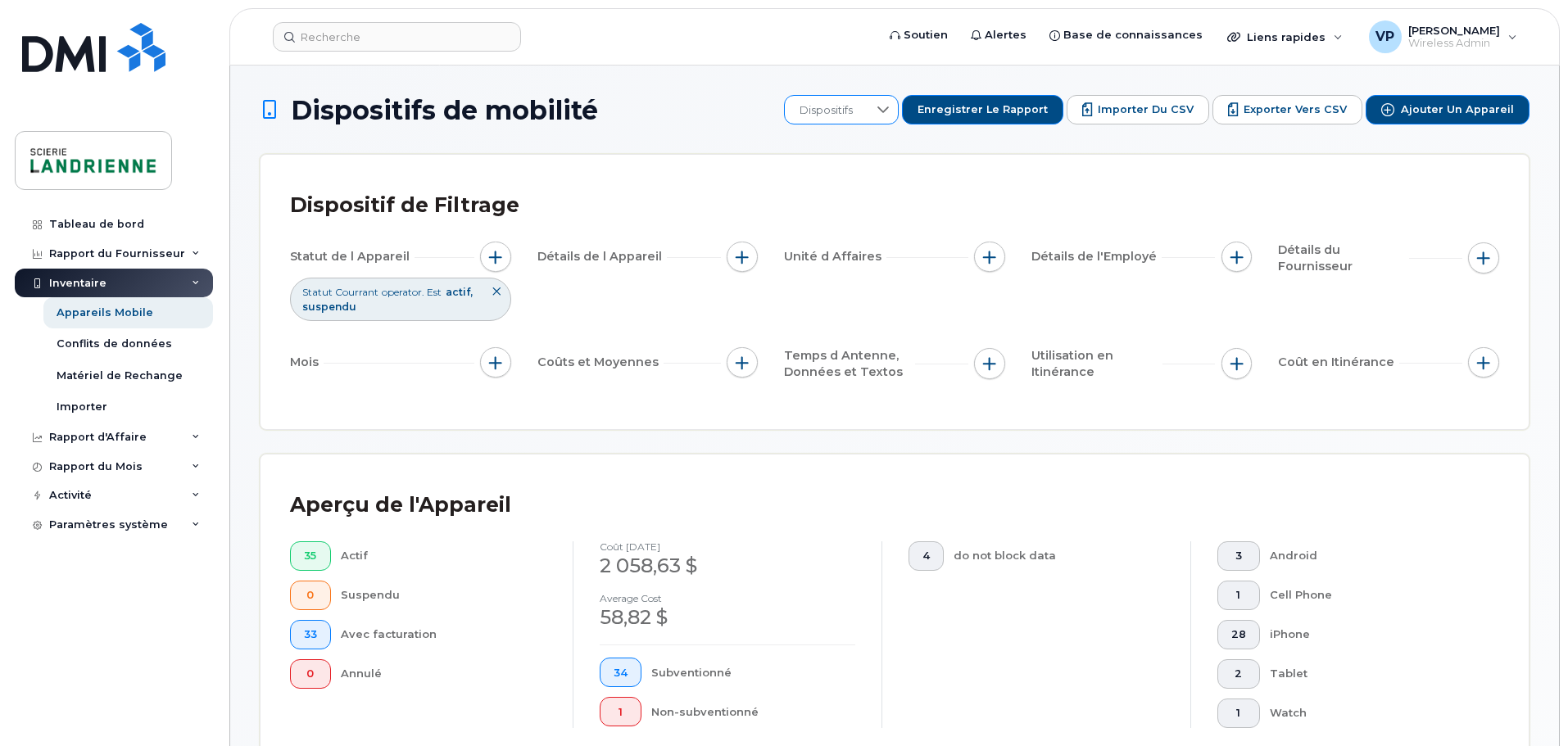
click at [868, 114] on span "Dispositifs" at bounding box center [826, 110] width 82 height 30
click at [881, 223] on span "Solde des contrats" at bounding box center [869, 224] width 104 height 15
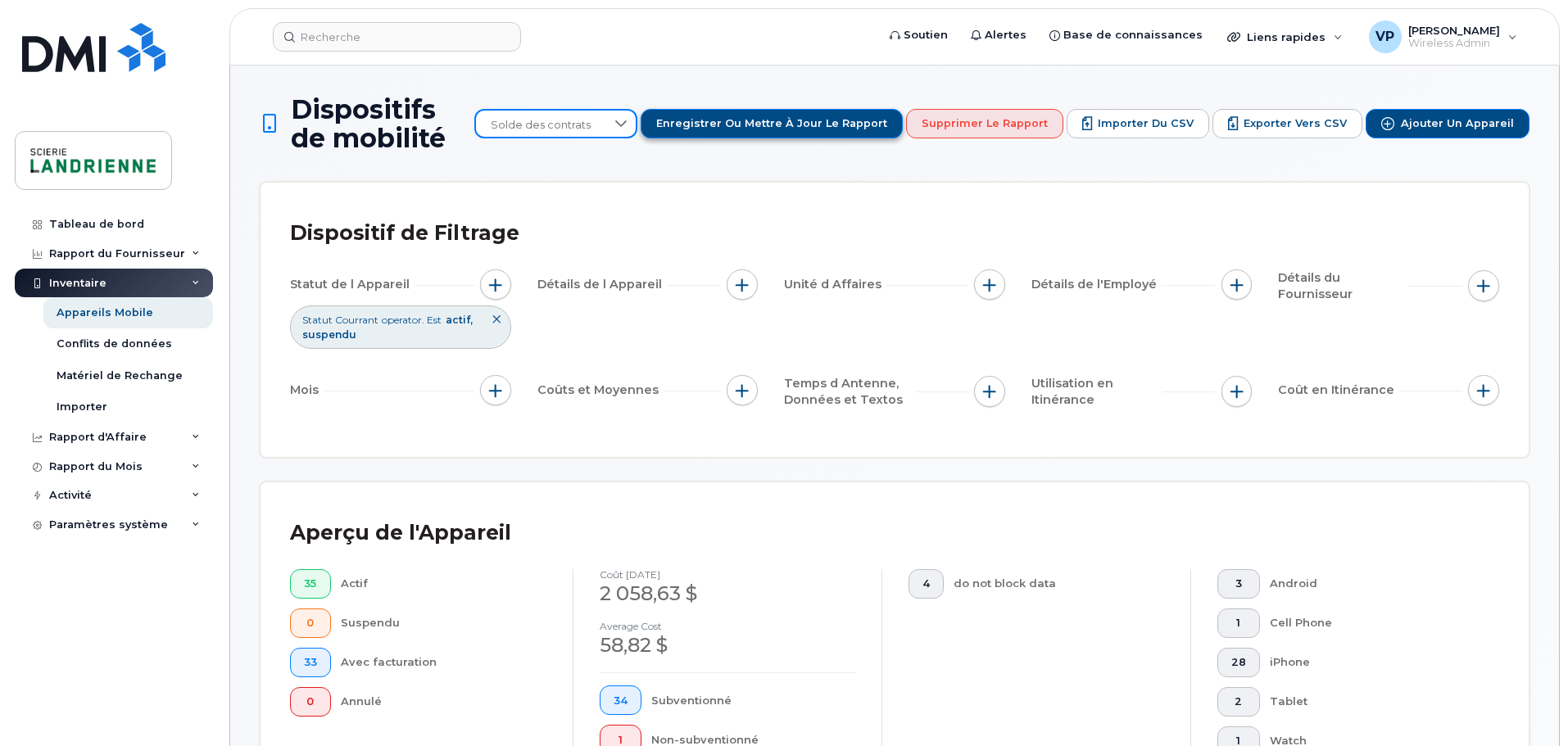
click at [823, 128] on span "Enregistrer ou mettre à jour le rapport" at bounding box center [772, 123] width 231 height 14
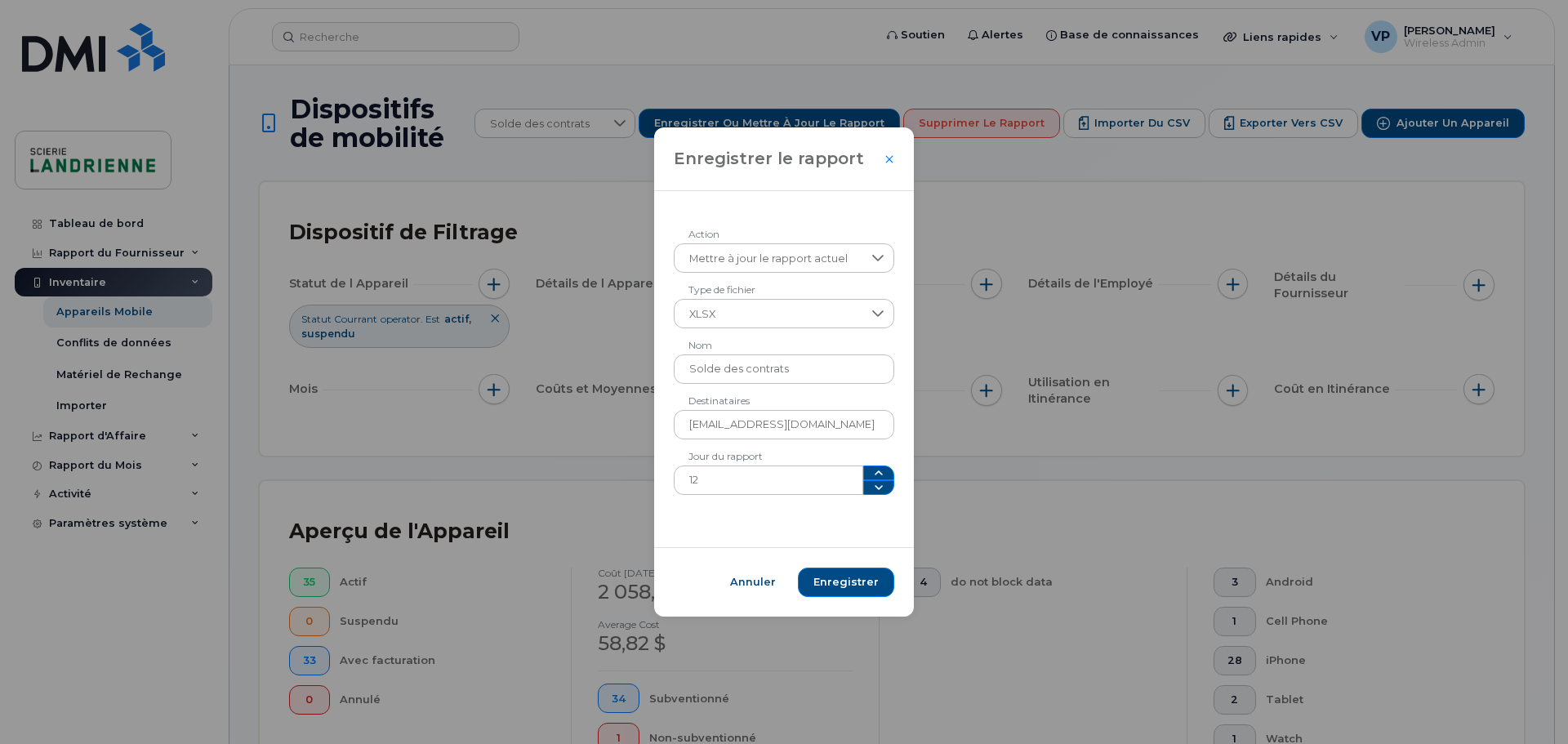
click at [719, 582] on div "Annuler Enregistrer" at bounding box center [784, 582] width 260 height 69
click at [752, 582] on span "Annuler" at bounding box center [753, 581] width 46 height 14
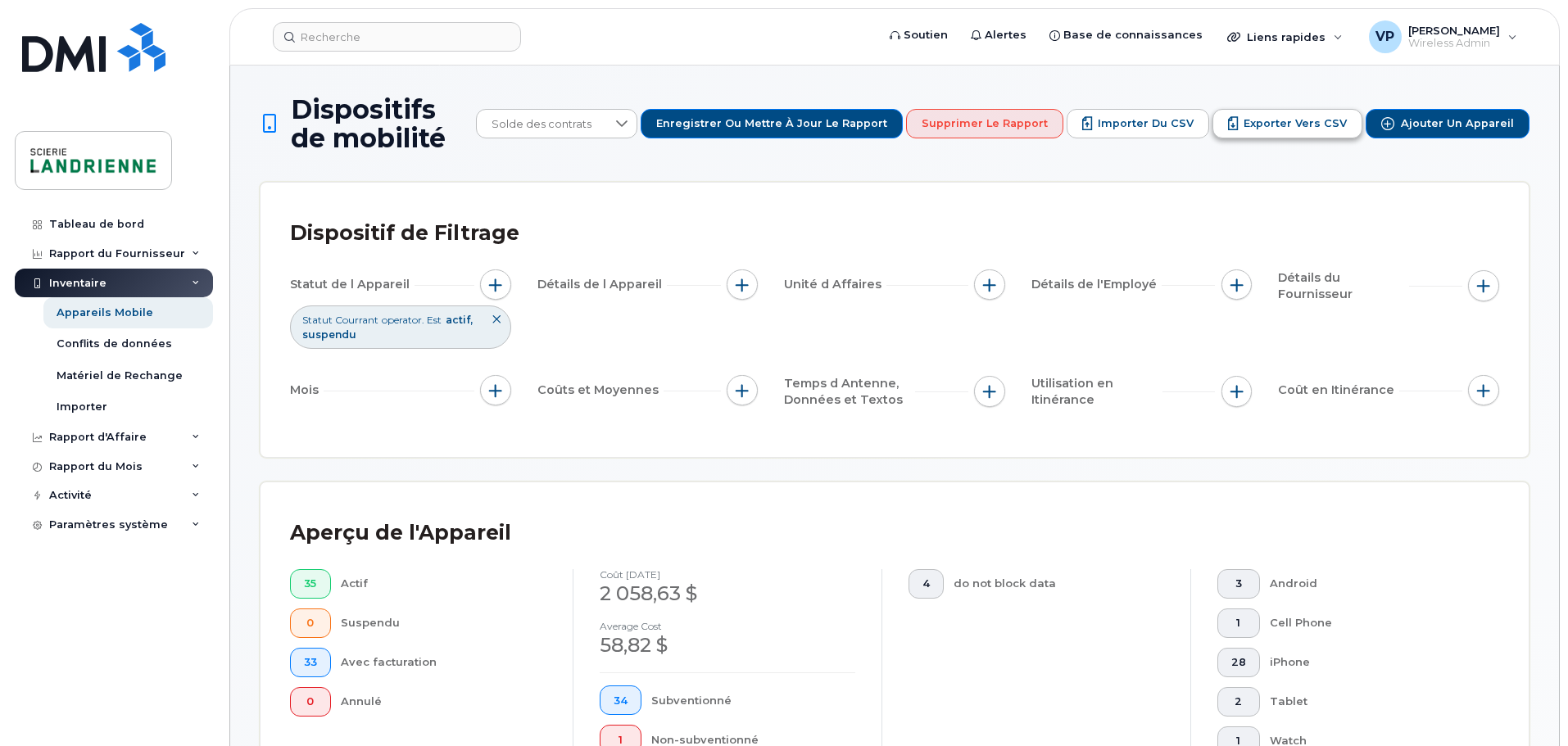
click at [1263, 129] on span "Exporter vers CSV" at bounding box center [1295, 123] width 104 height 14
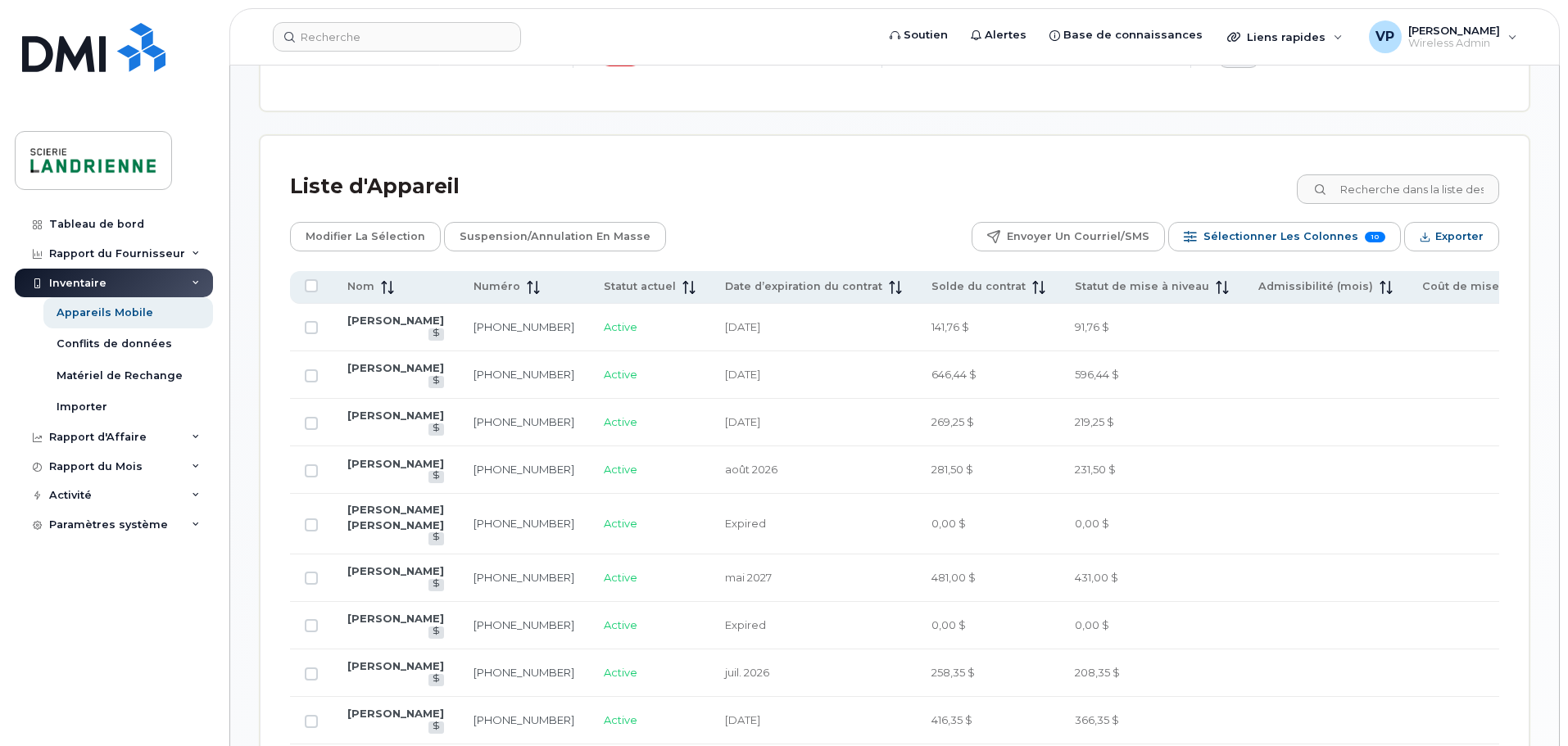
scroll to position [819, 0]
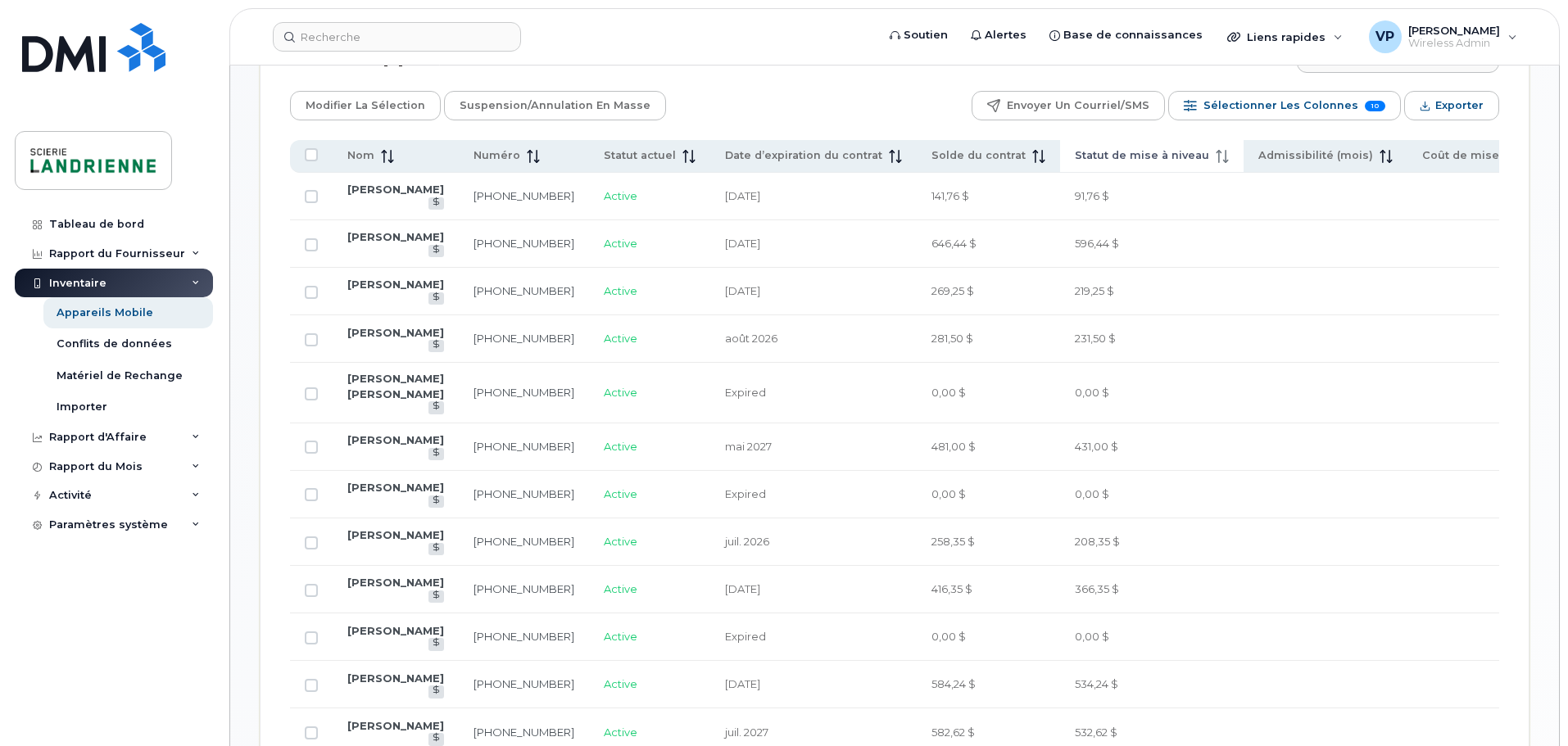
click at [1210, 160] on span at bounding box center [1219, 155] width 20 height 14
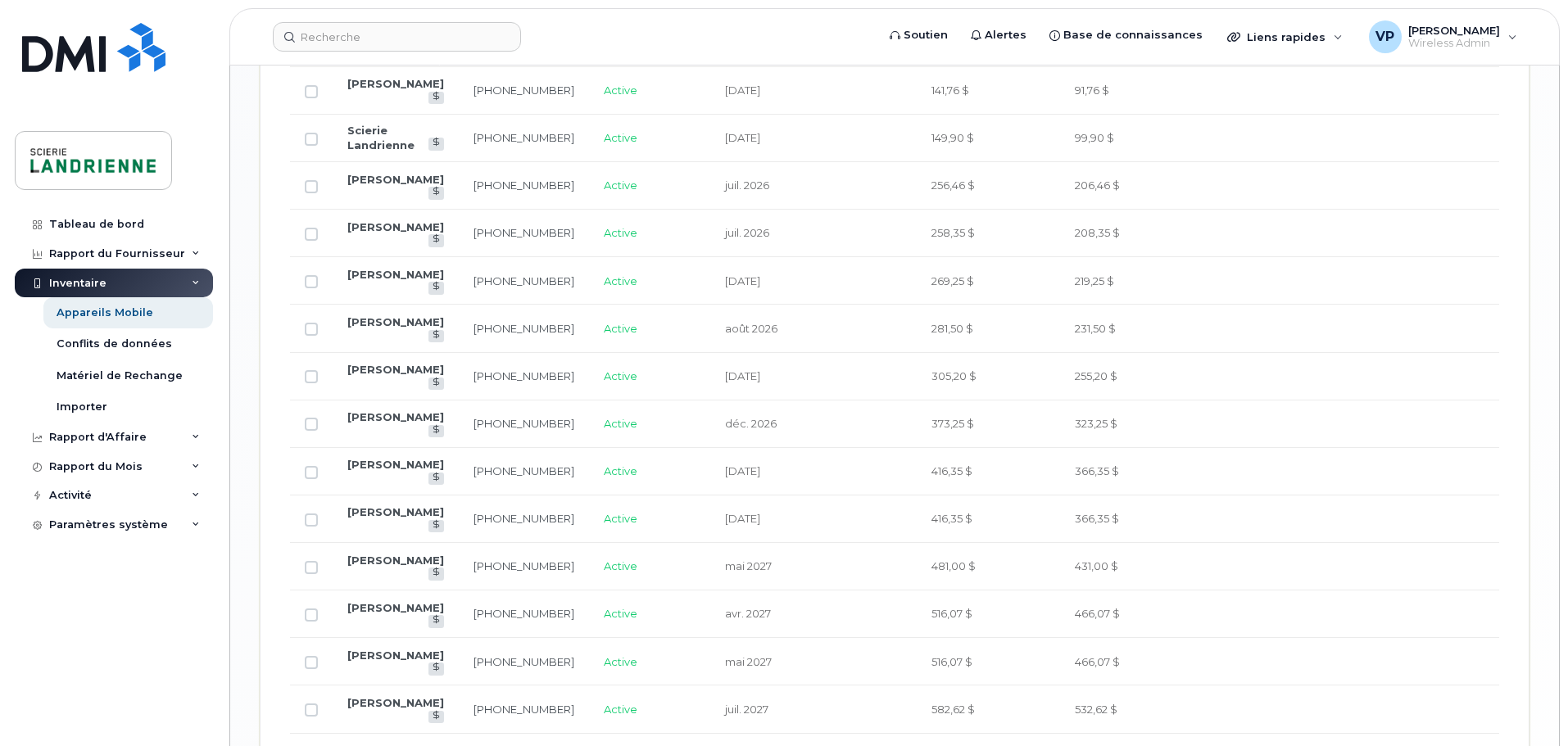
scroll to position [1324, 0]
